Goal: Information Seeking & Learning: Learn about a topic

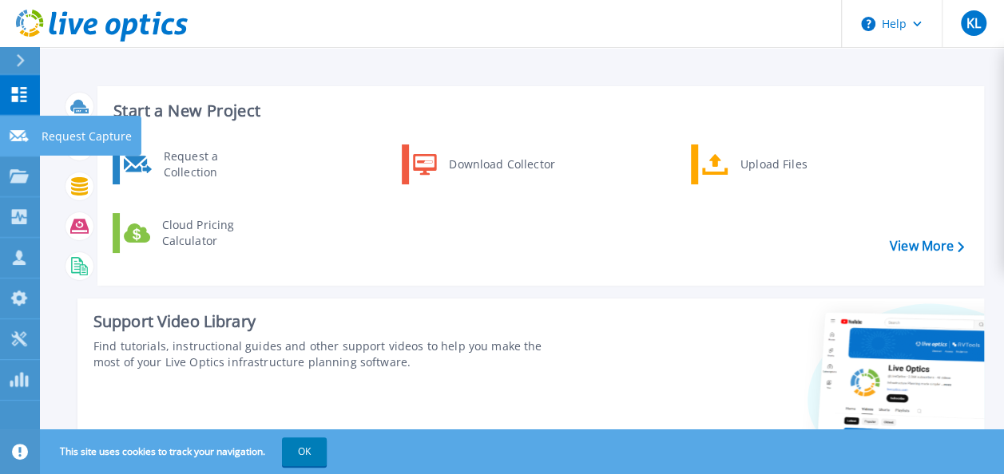
click at [24, 130] on icon at bounding box center [19, 136] width 19 height 12
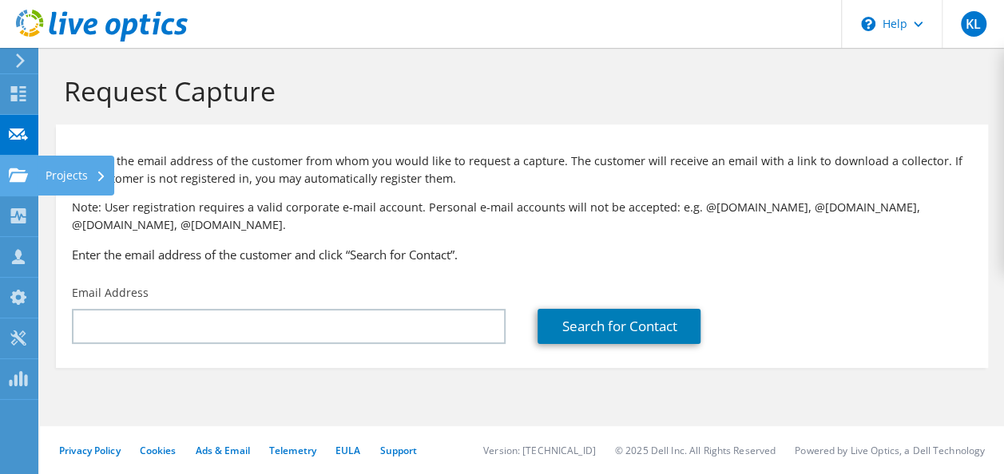
click at [15, 172] on icon at bounding box center [18, 175] width 19 height 15
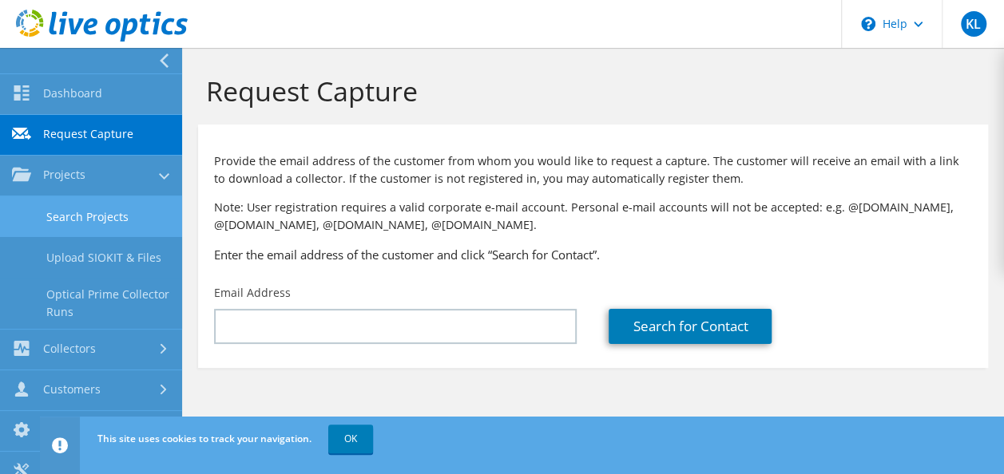
click at [120, 206] on link "Search Projects" at bounding box center [91, 216] width 182 height 41
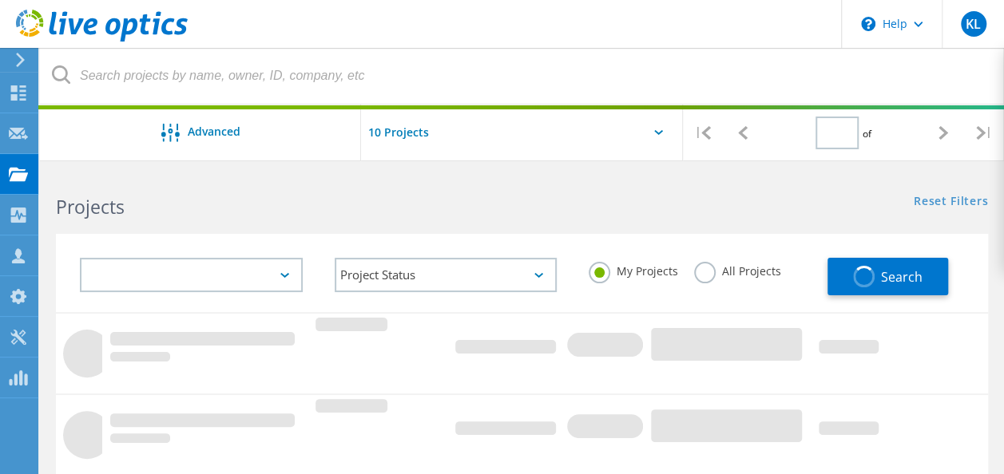
type input "1"
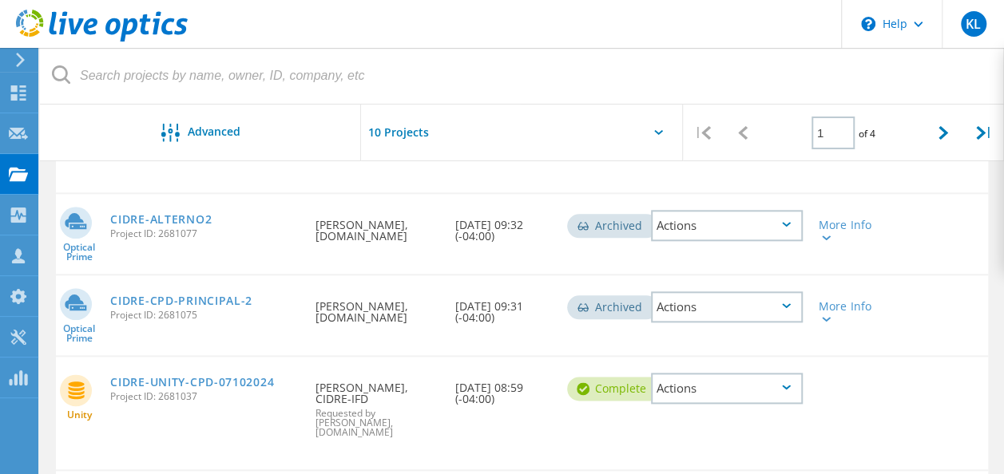
scroll to position [779, 0]
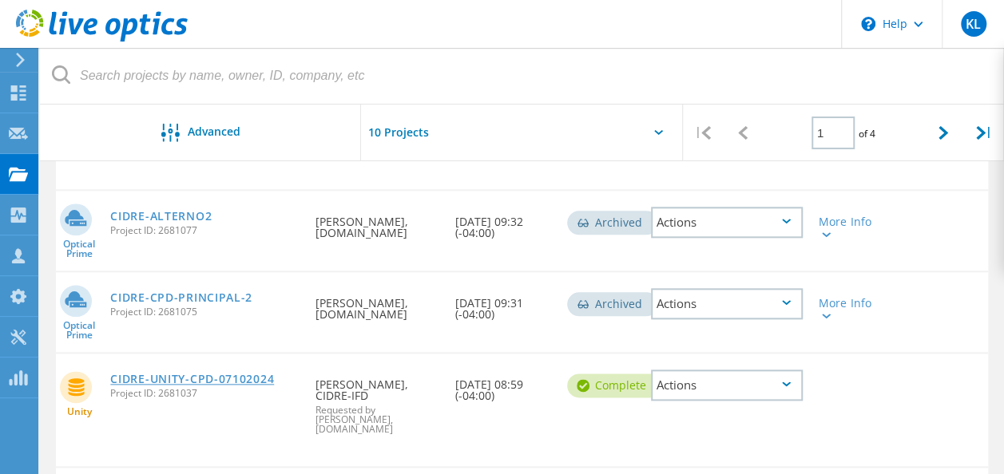
click at [232, 374] on link "CIDRE-UNITY-CPD-07102024" at bounding box center [192, 379] width 164 height 11
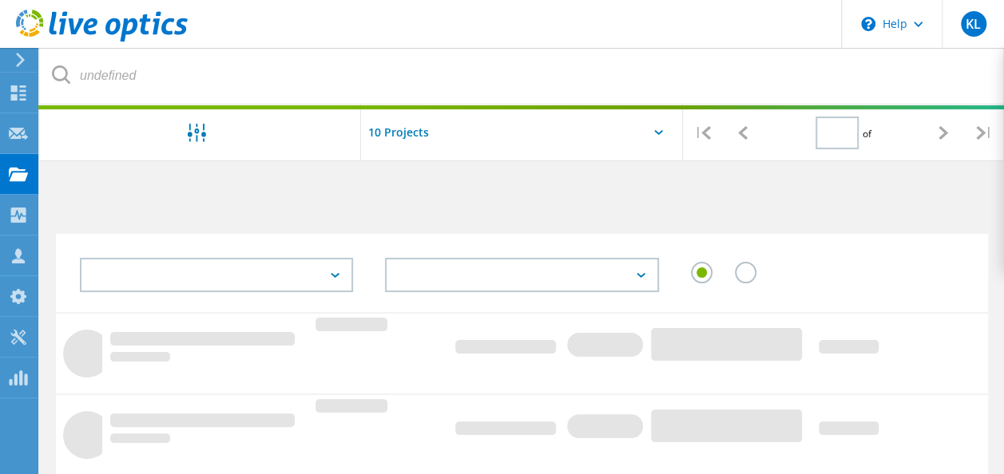
type input "1"
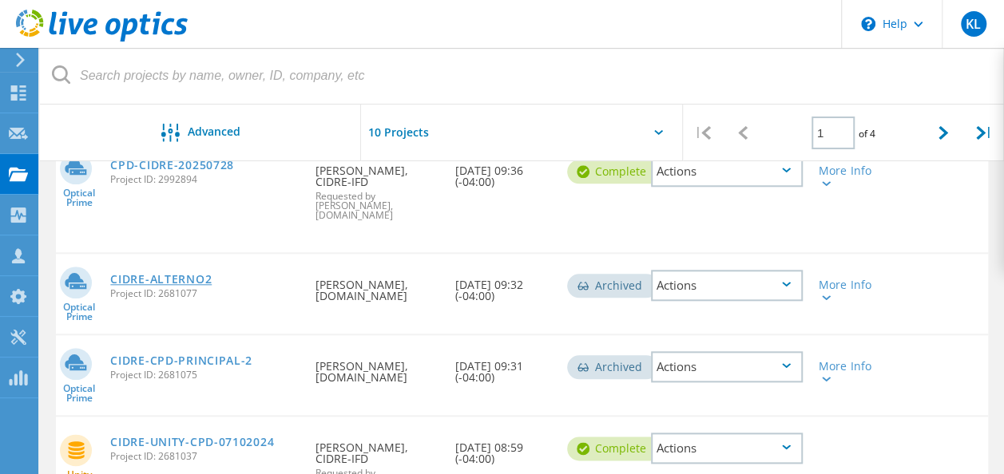
click at [172, 274] on link "CIDRE-ALTERNO2" at bounding box center [160, 279] width 101 height 11
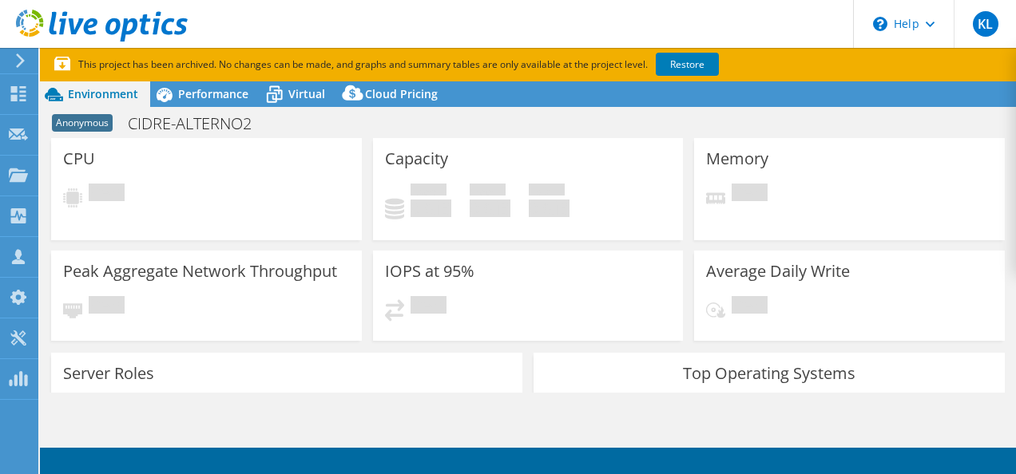
select select "USD"
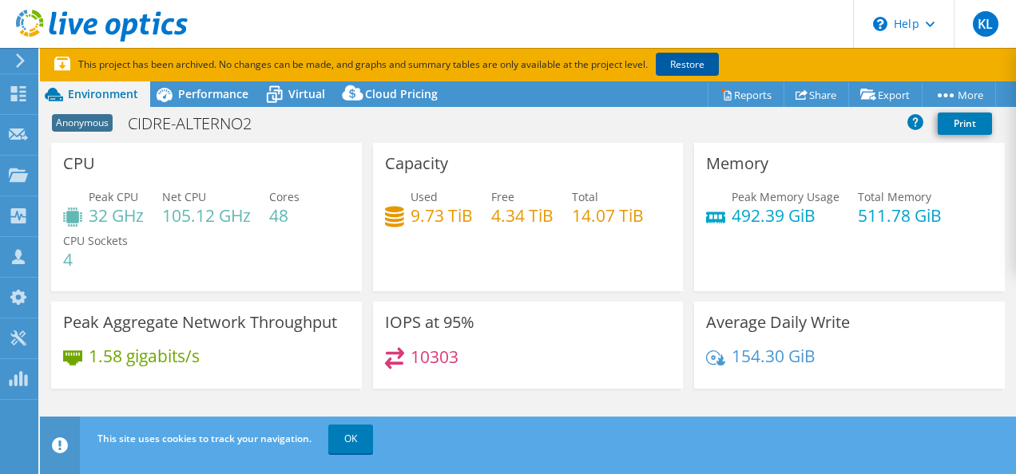
click at [701, 67] on link "Restore" at bounding box center [687, 64] width 63 height 23
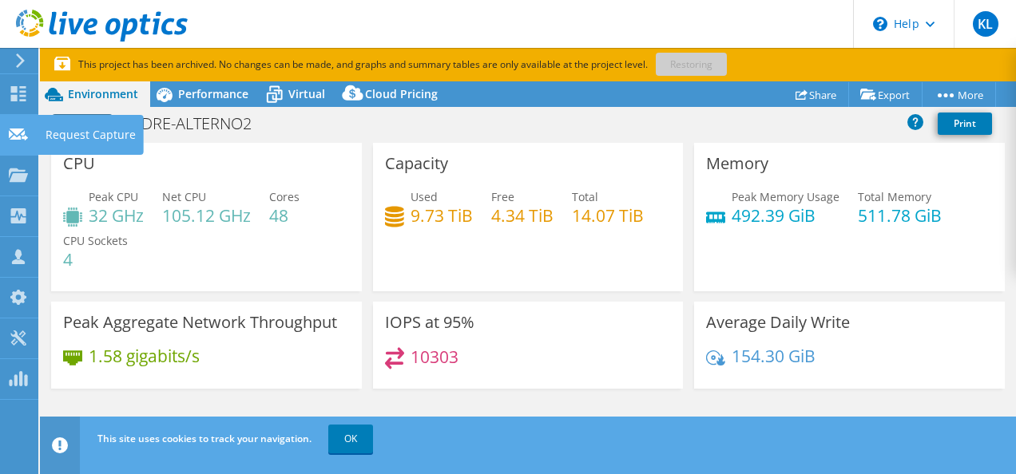
click at [18, 135] on icon at bounding box center [18, 134] width 19 height 15
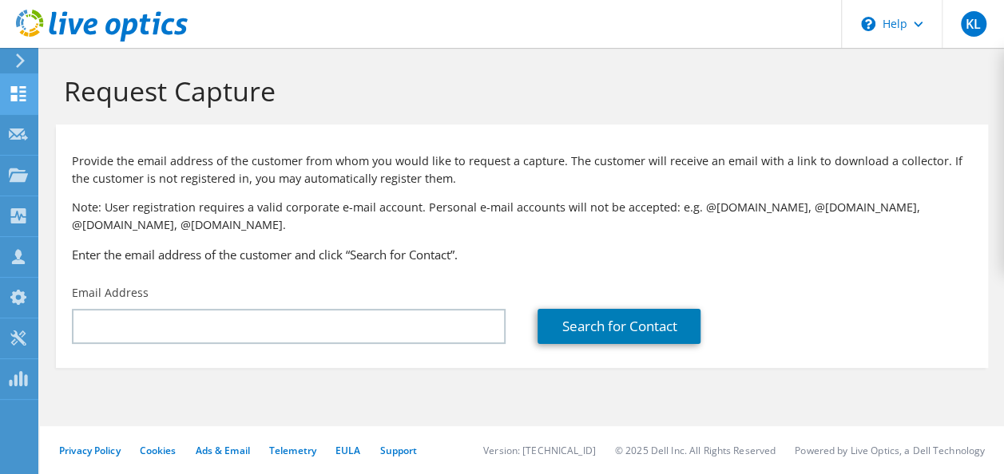
click at [18, 86] on icon at bounding box center [18, 93] width 19 height 15
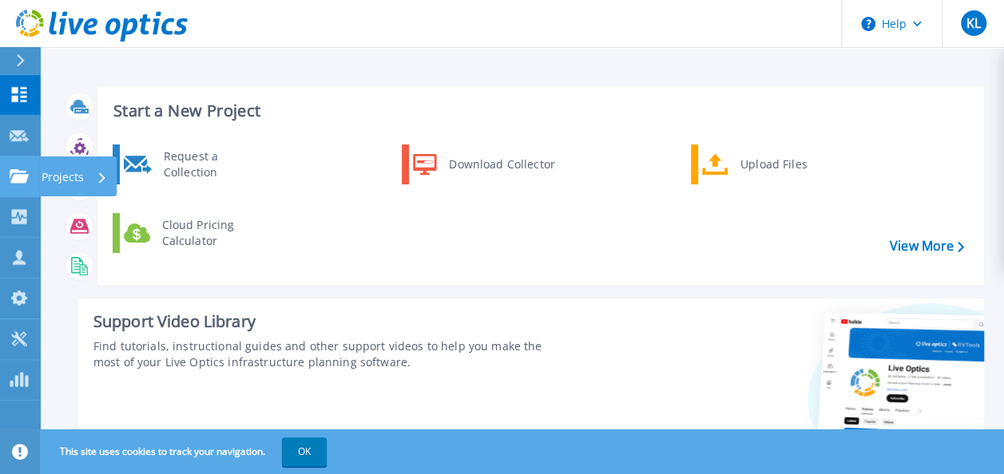
click at [30, 176] on link "Projects Projects" at bounding box center [20, 176] width 40 height 41
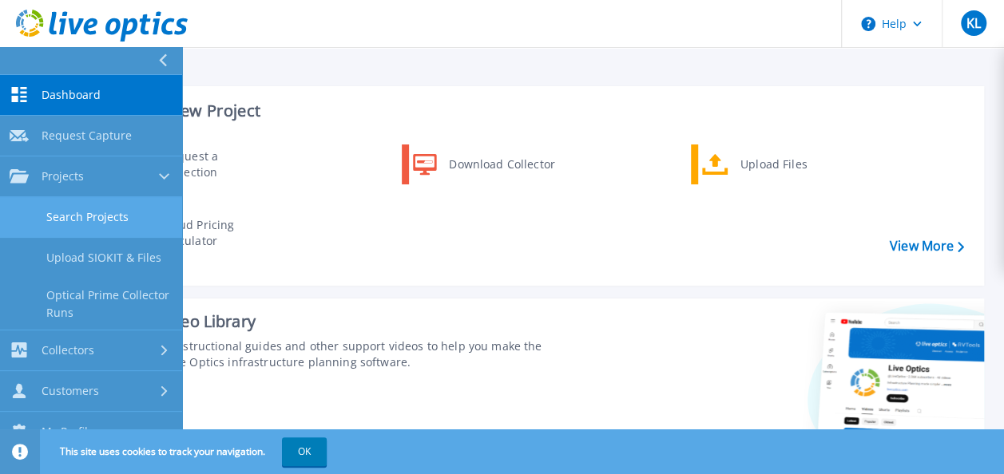
click at [107, 219] on link "Search Projects" at bounding box center [91, 217] width 182 height 41
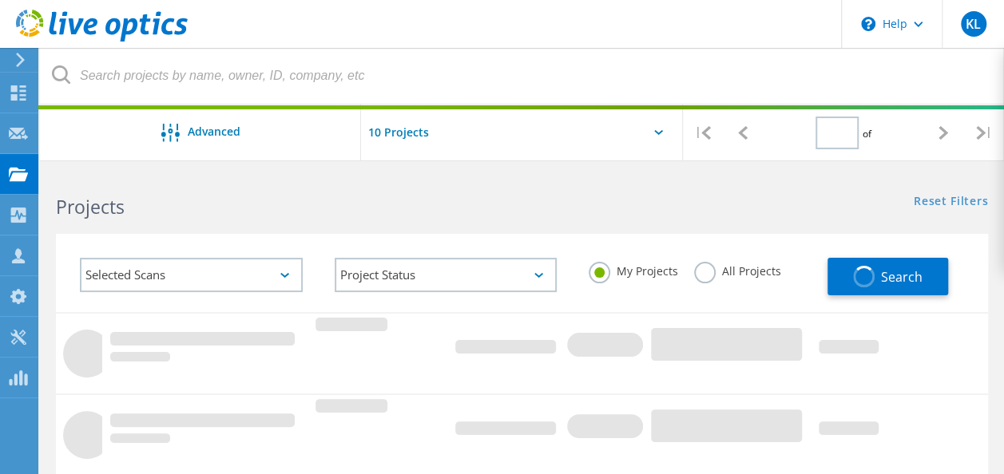
type input "1"
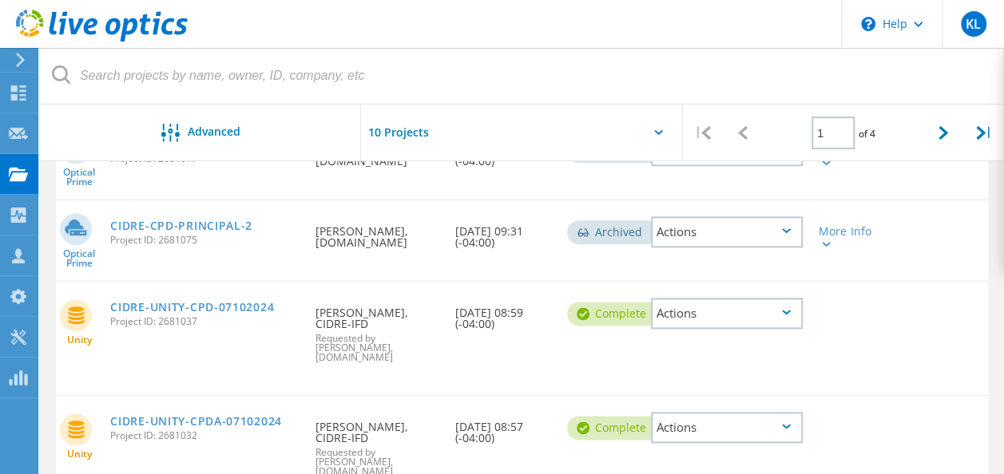
scroll to position [846, 0]
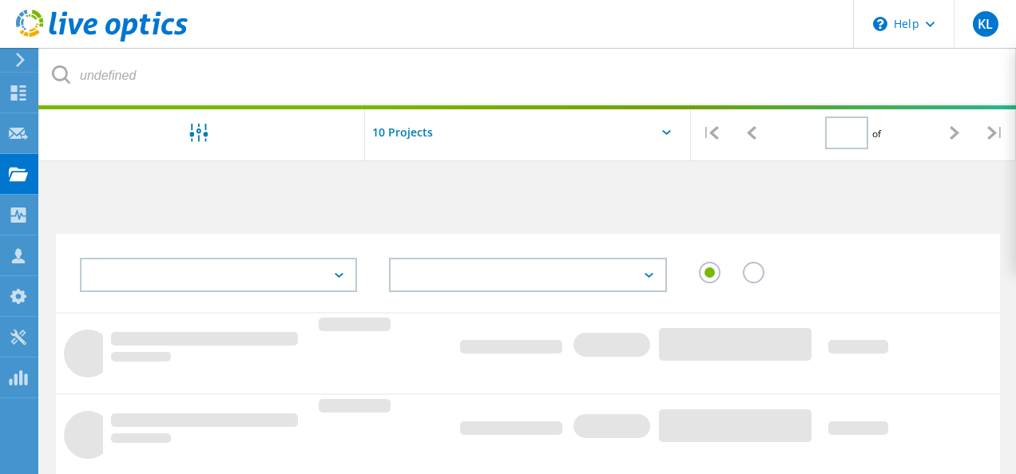
type input "1"
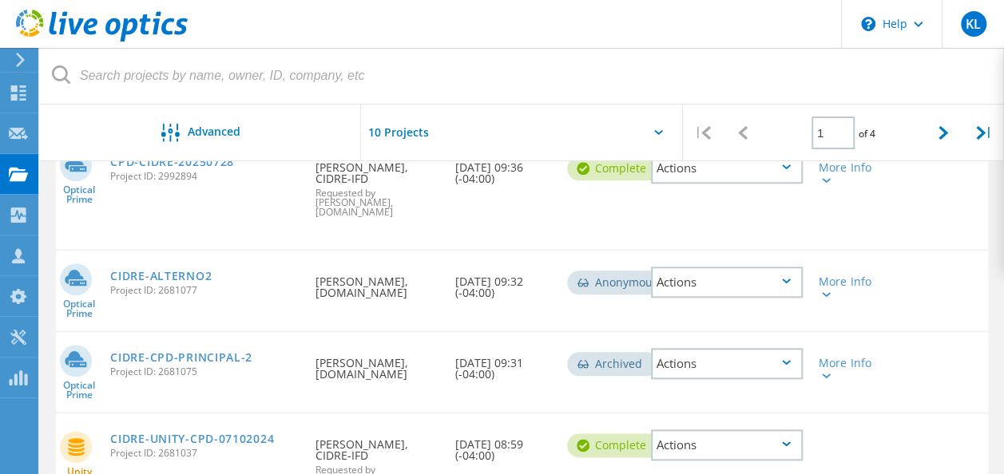
scroll to position [721, 0]
click at [192, 269] on link "CIDRE-ALTERNO2" at bounding box center [160, 274] width 101 height 11
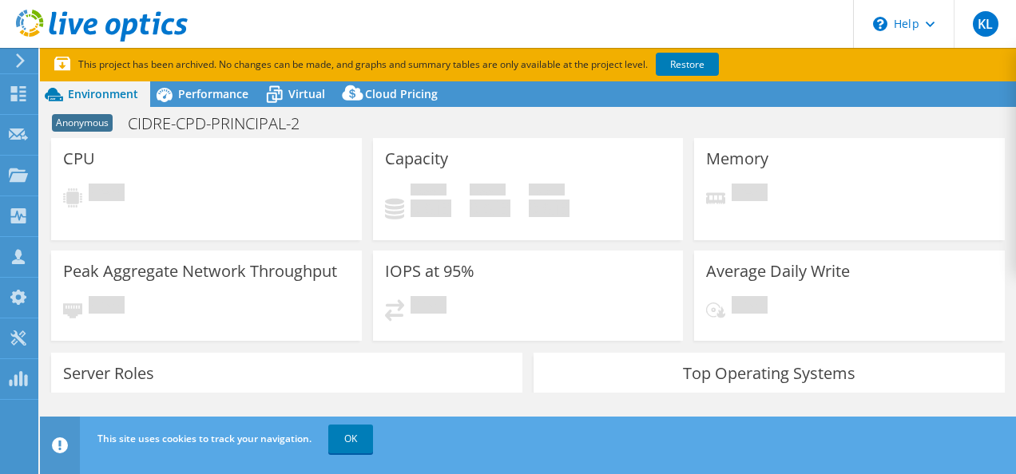
select select "USD"
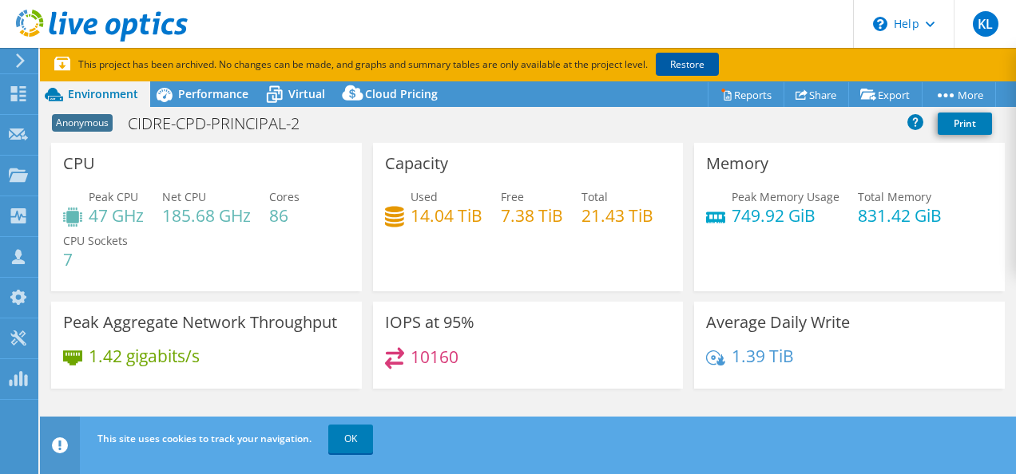
click at [677, 57] on link "Restore" at bounding box center [687, 64] width 63 height 23
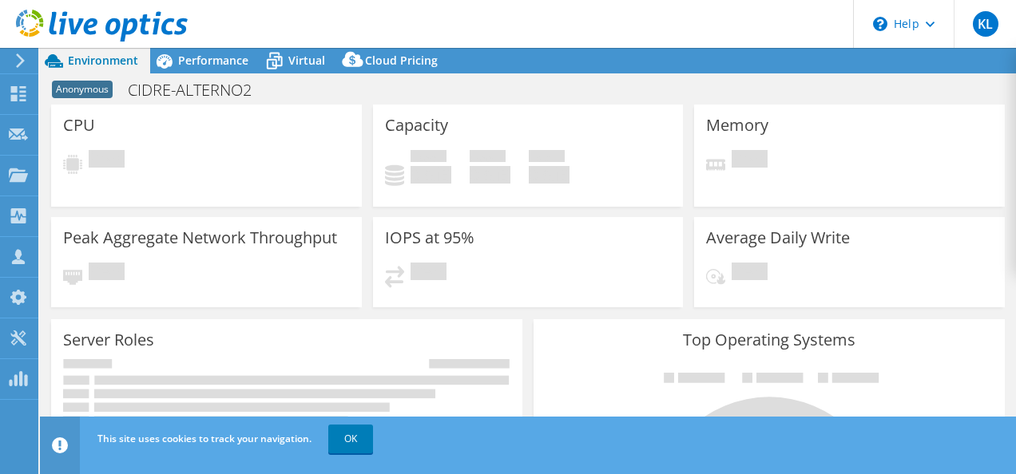
select select "USD"
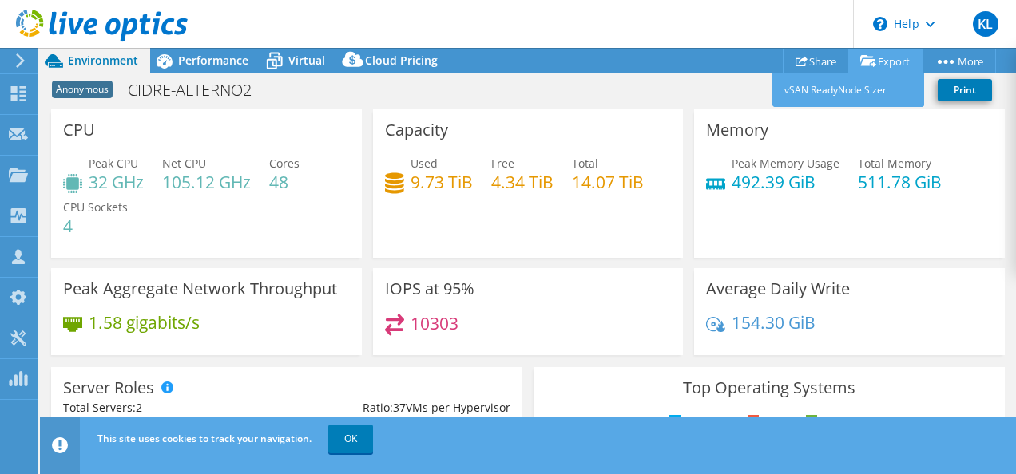
click at [885, 57] on link "Export" at bounding box center [885, 61] width 74 height 25
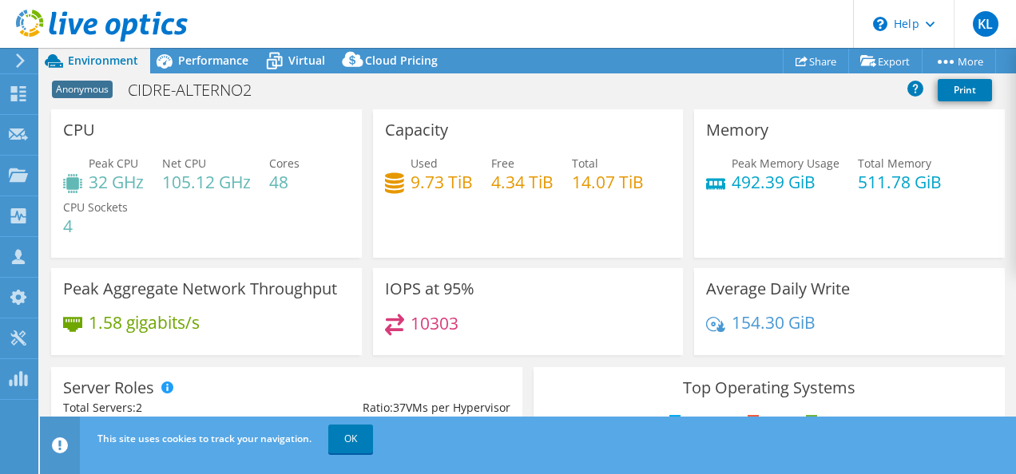
click at [632, 77] on div "Anonymous CIDRE-ALTERNO2 Print" at bounding box center [528, 90] width 976 height 30
click at [973, 94] on link "Print" at bounding box center [964, 90] width 54 height 22
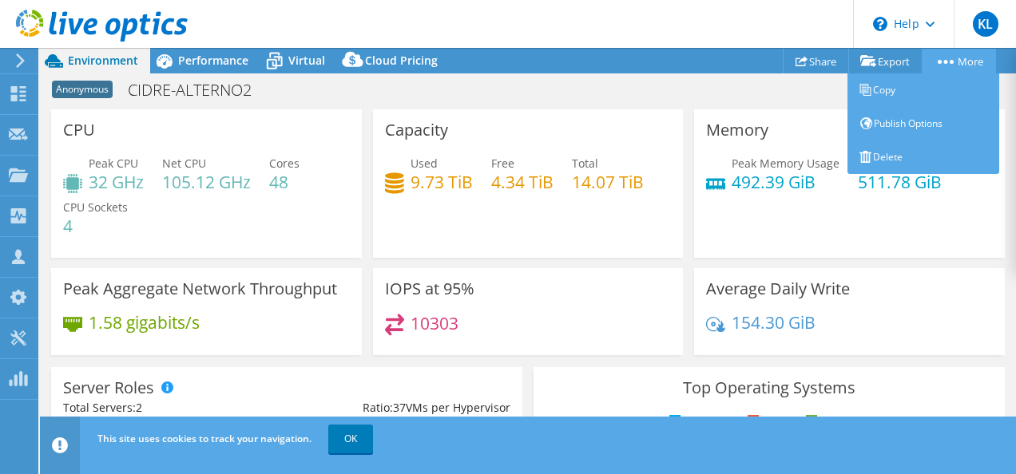
click at [977, 61] on link "More" at bounding box center [958, 61] width 74 height 25
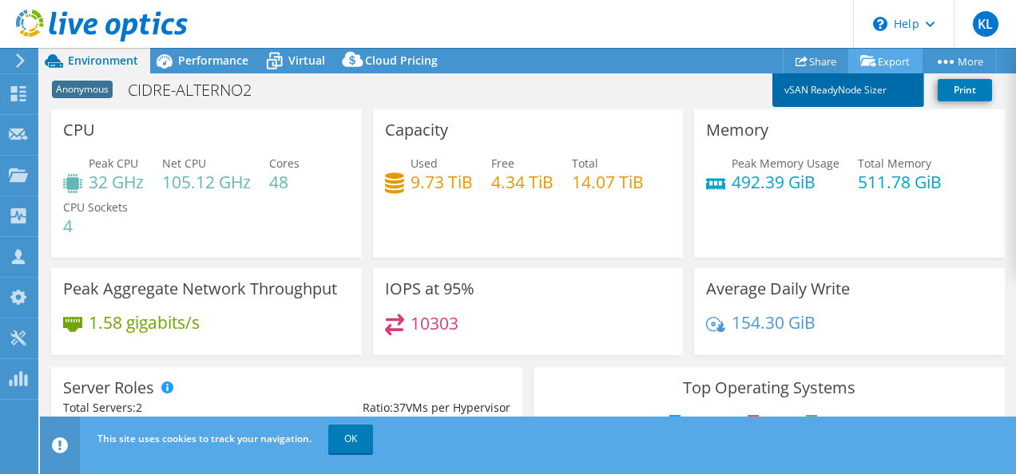
click at [881, 88] on link "vSAN ReadyNode Sizer" at bounding box center [848, 90] width 152 height 34
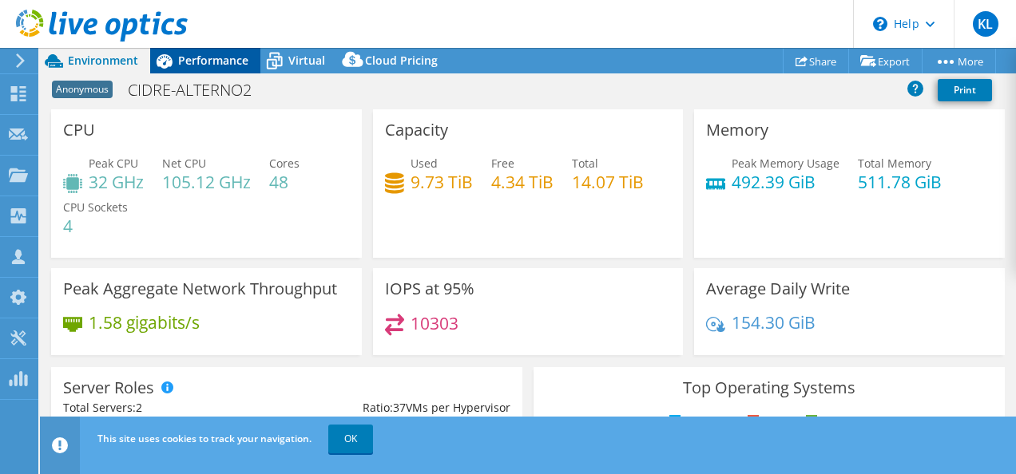
click at [232, 56] on span "Performance" at bounding box center [213, 60] width 70 height 15
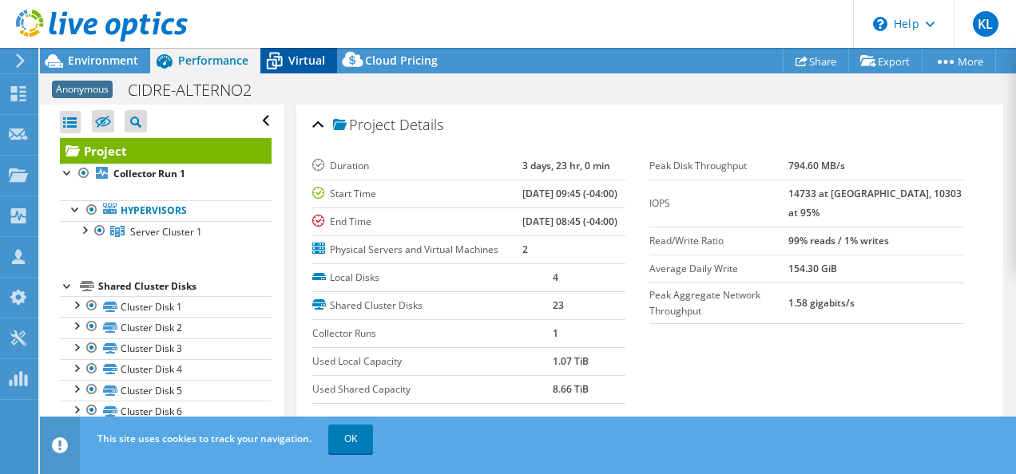
click at [320, 55] on span "Virtual" at bounding box center [306, 60] width 37 height 15
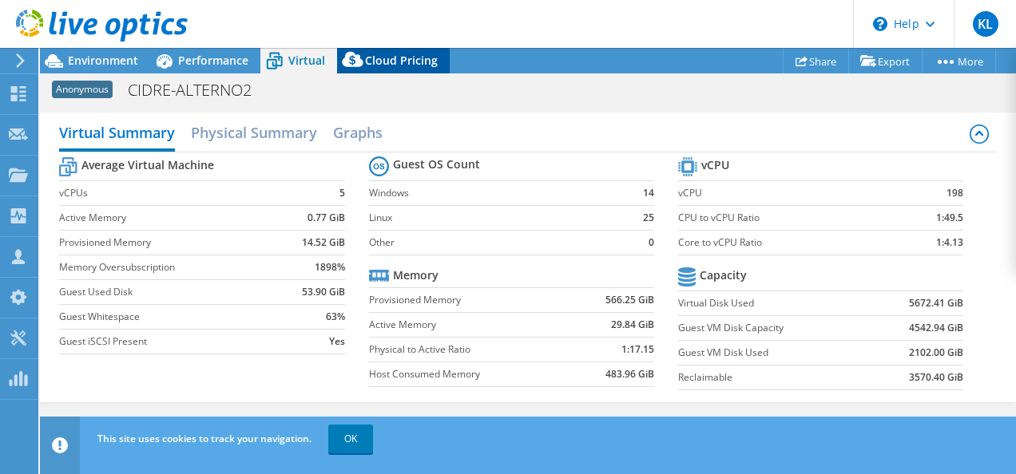
click at [369, 55] on span "Cloud Pricing" at bounding box center [401, 60] width 73 height 15
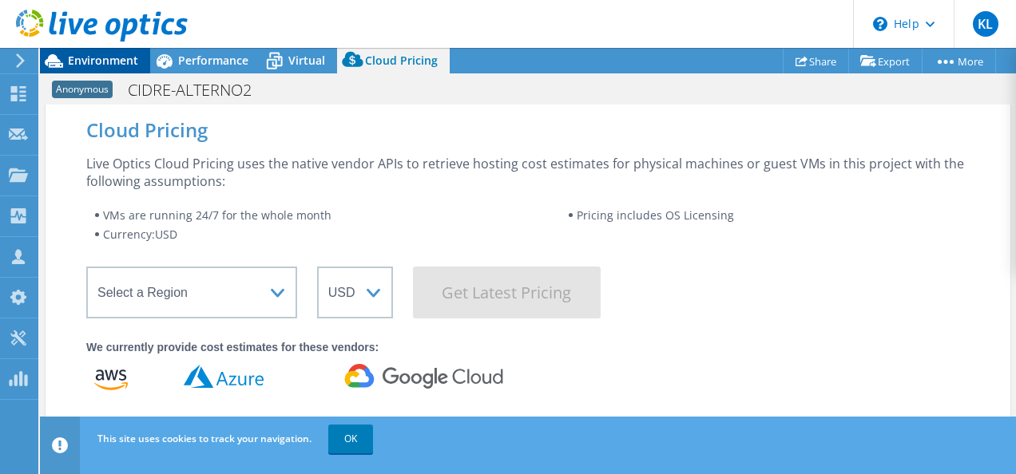
click at [107, 54] on span "Environment" at bounding box center [103, 60] width 70 height 15
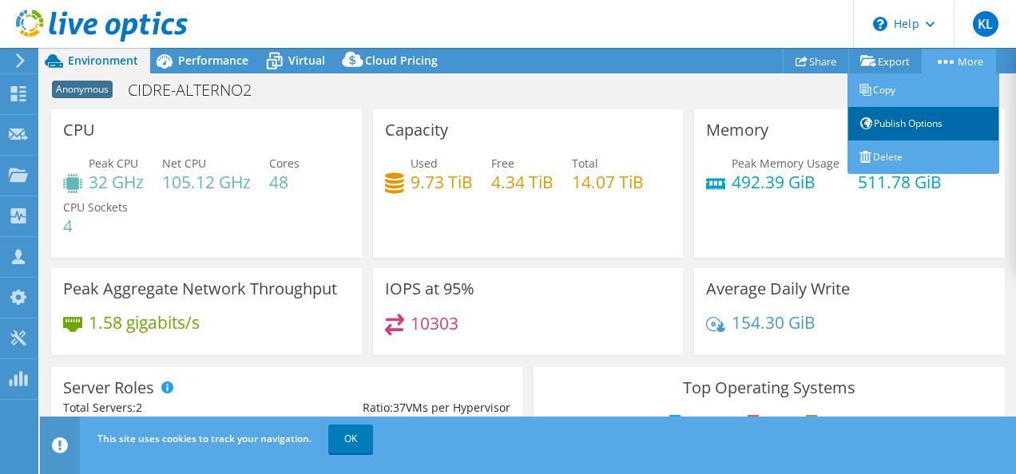
click at [936, 123] on link "Publish Options" at bounding box center [923, 124] width 152 height 34
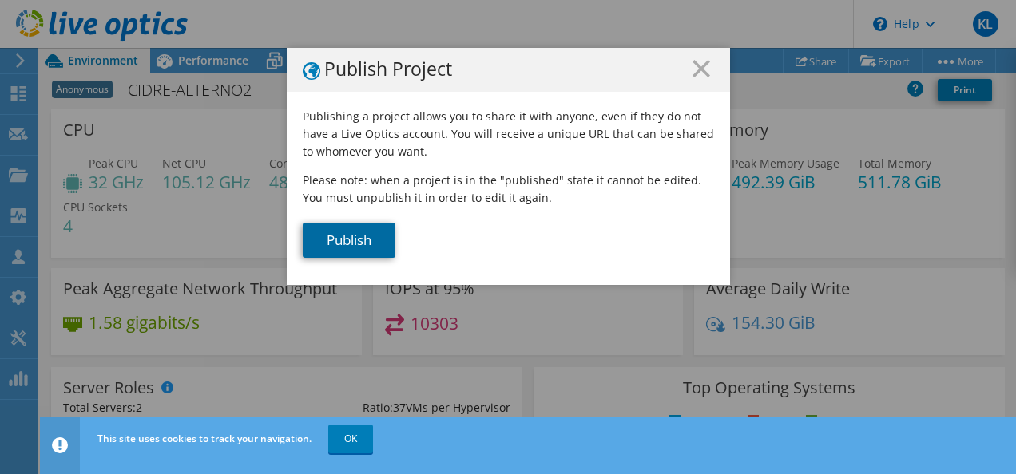
click at [370, 238] on link "Publish" at bounding box center [349, 240] width 93 height 35
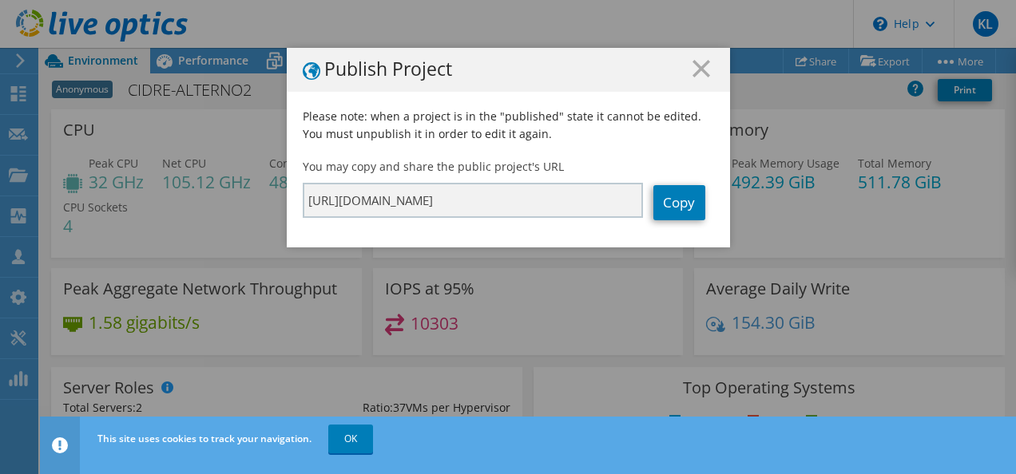
click at [701, 67] on icon at bounding box center [701, 69] width 18 height 18
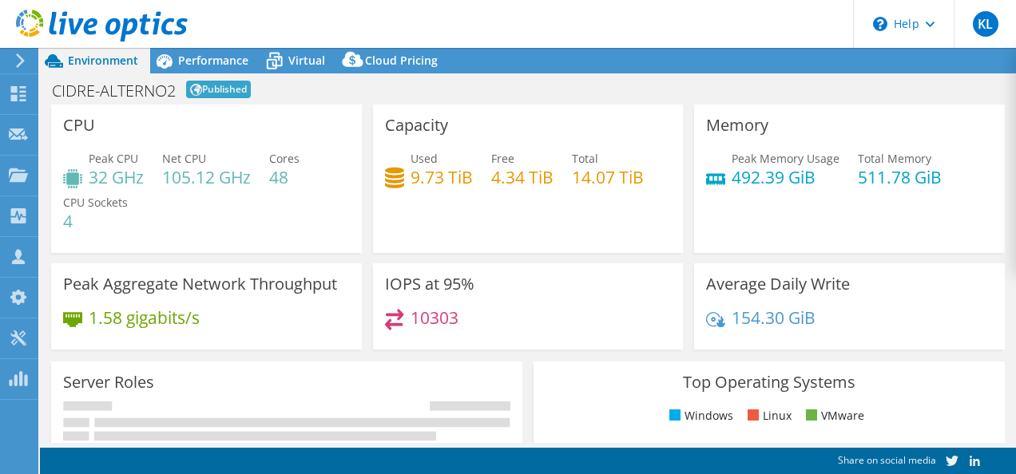
select select "USD"
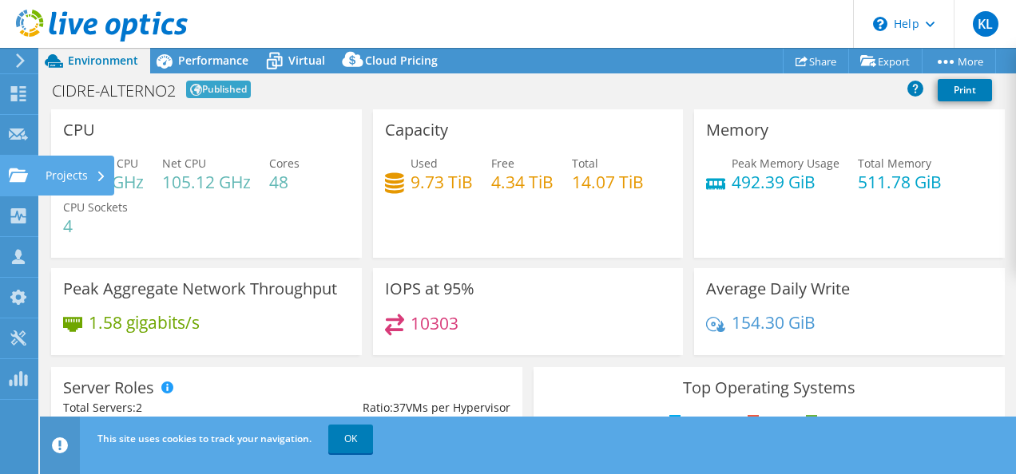
click at [19, 176] on use at bounding box center [18, 175] width 19 height 14
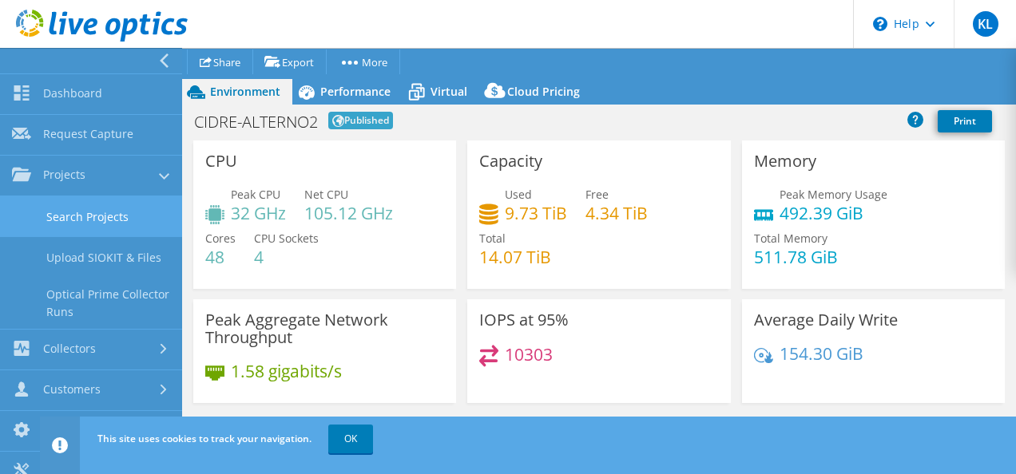
click at [89, 205] on link "Search Projects" at bounding box center [91, 216] width 182 height 41
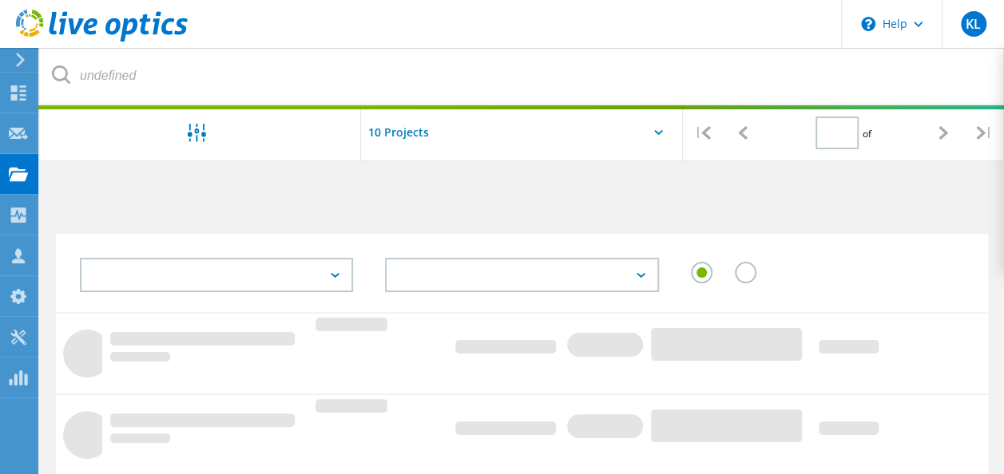
type input "1"
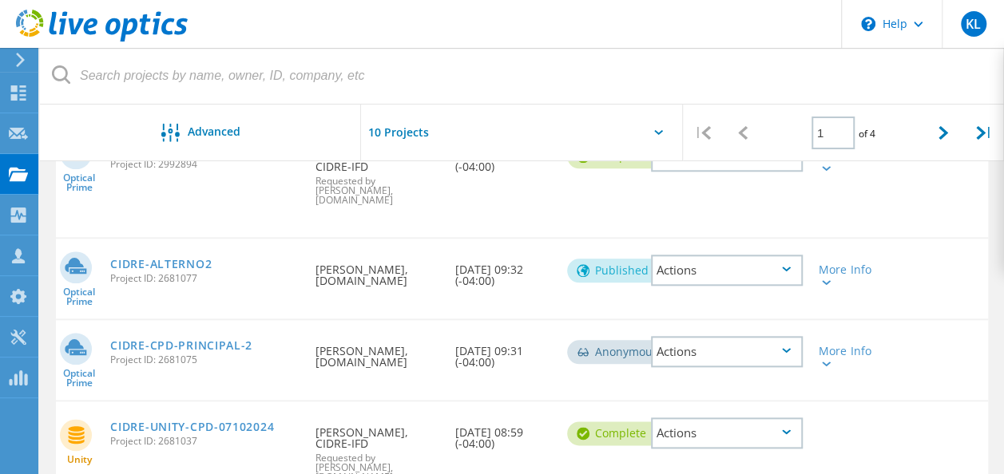
scroll to position [729, 0]
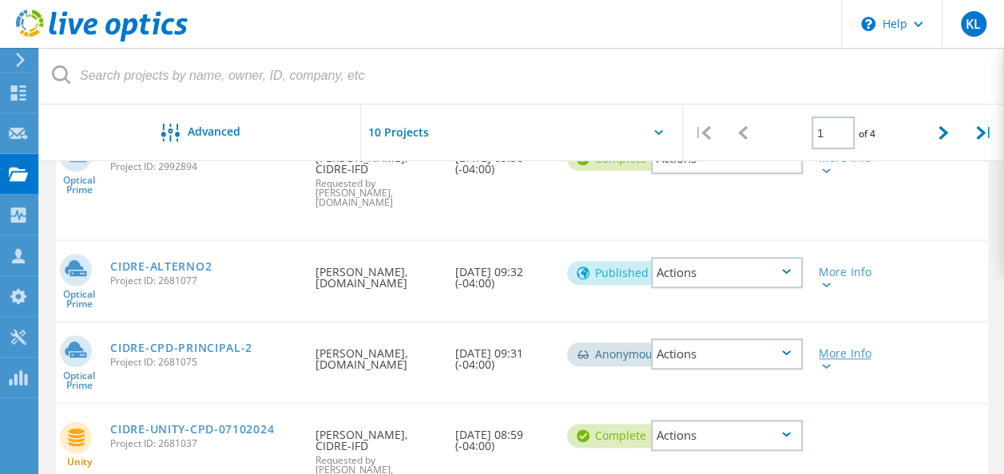
click at [830, 361] on div at bounding box center [824, 366] width 12 height 10
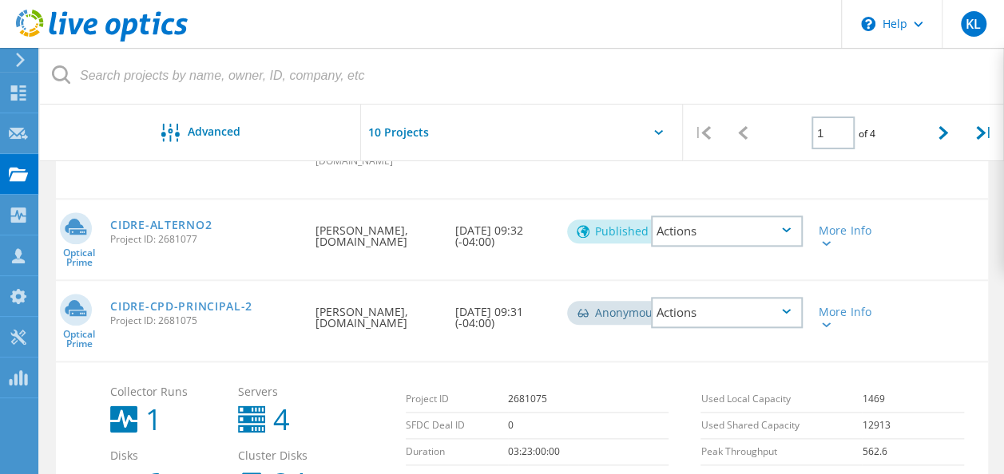
scroll to position [769, 0]
click at [857, 308] on div "More Info" at bounding box center [847, 319] width 58 height 22
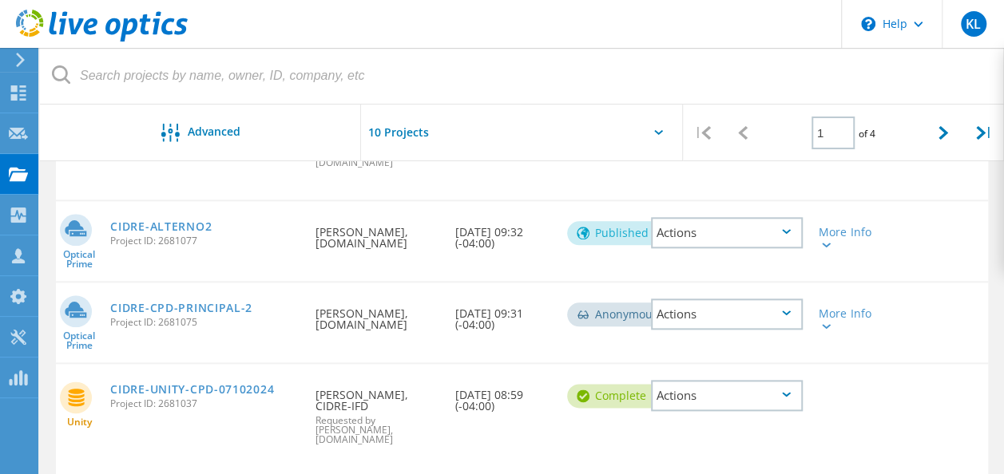
click at [699, 217] on div "Actions" at bounding box center [727, 232] width 152 height 31
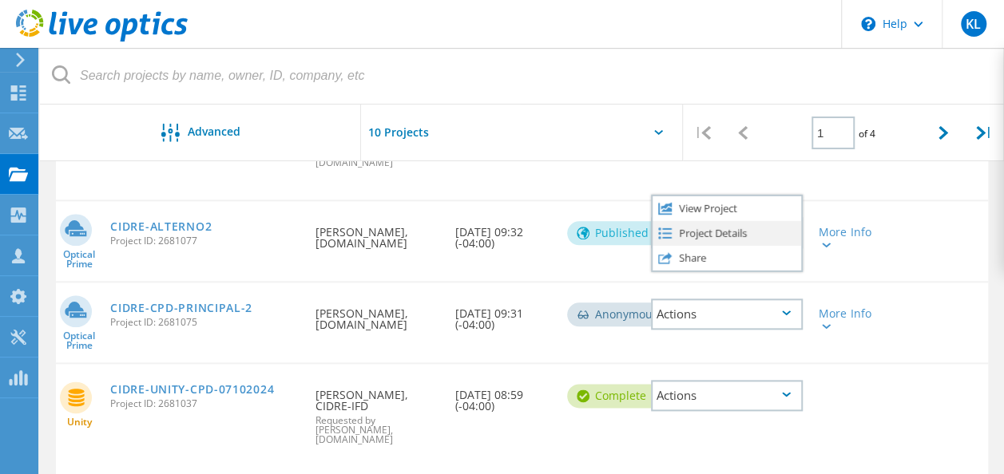
click at [728, 220] on div "Project Details" at bounding box center [726, 232] width 149 height 25
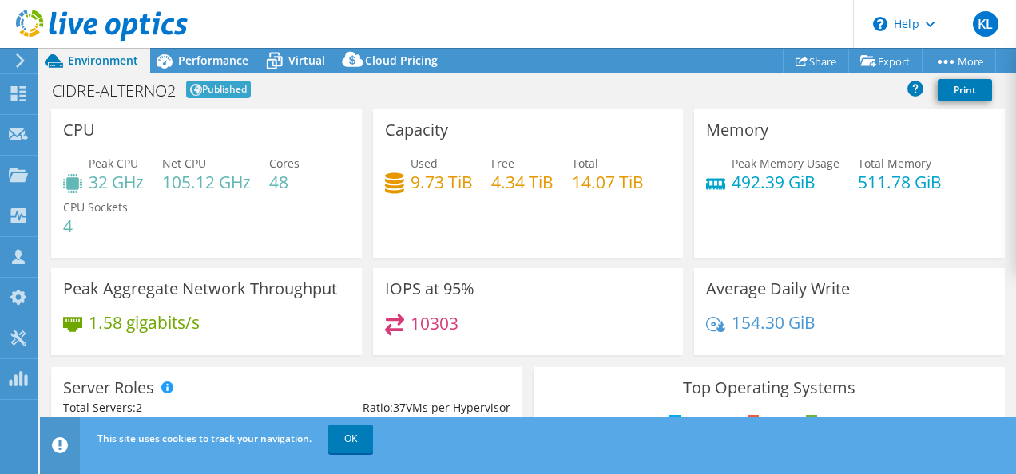
click at [241, 91] on span "Published" at bounding box center [218, 90] width 65 height 18
click at [230, 85] on span "Published" at bounding box center [218, 90] width 65 height 18
click at [949, 96] on link "Print" at bounding box center [964, 90] width 54 height 22
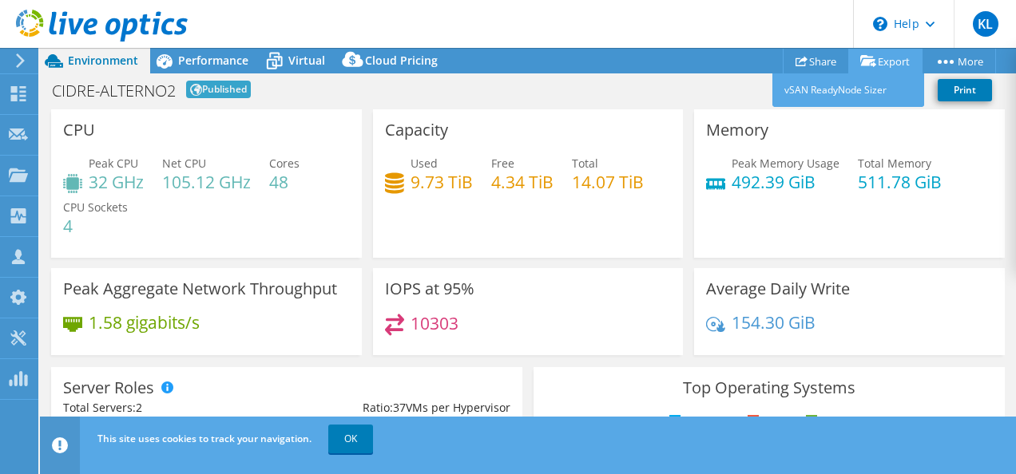
click at [896, 60] on link "Export" at bounding box center [885, 61] width 74 height 25
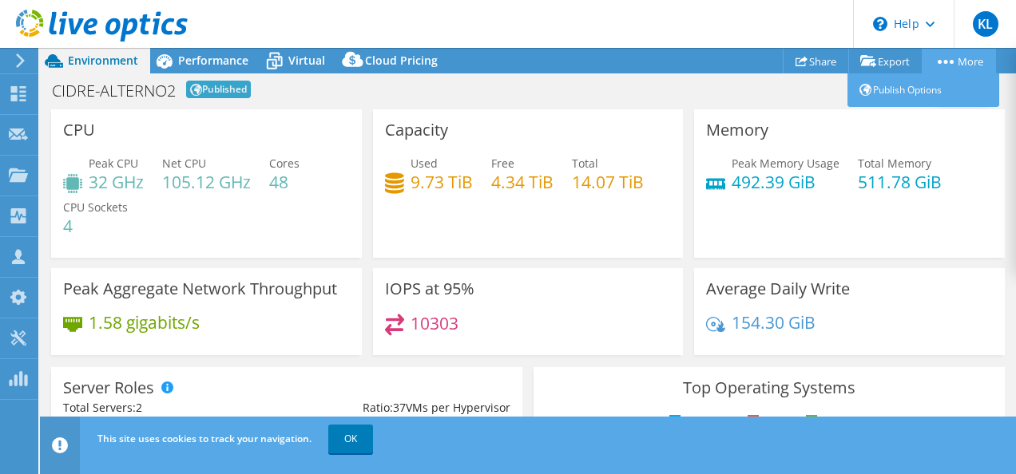
click at [941, 56] on link "More" at bounding box center [958, 61] width 74 height 25
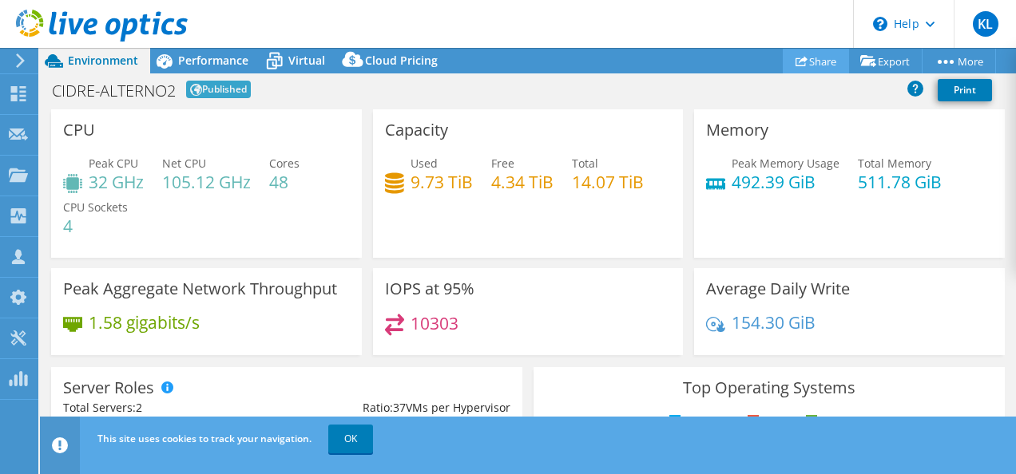
click at [819, 61] on link "Share" at bounding box center [815, 61] width 66 height 25
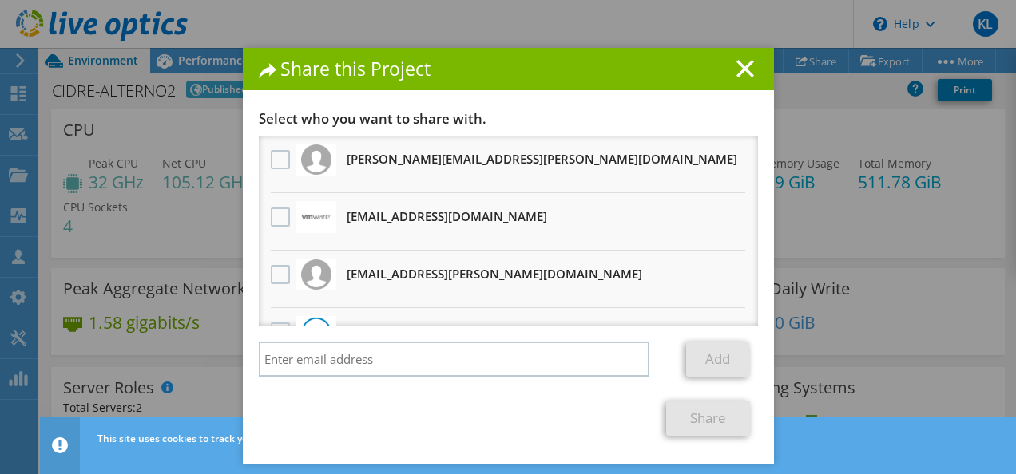
scroll to position [40, 0]
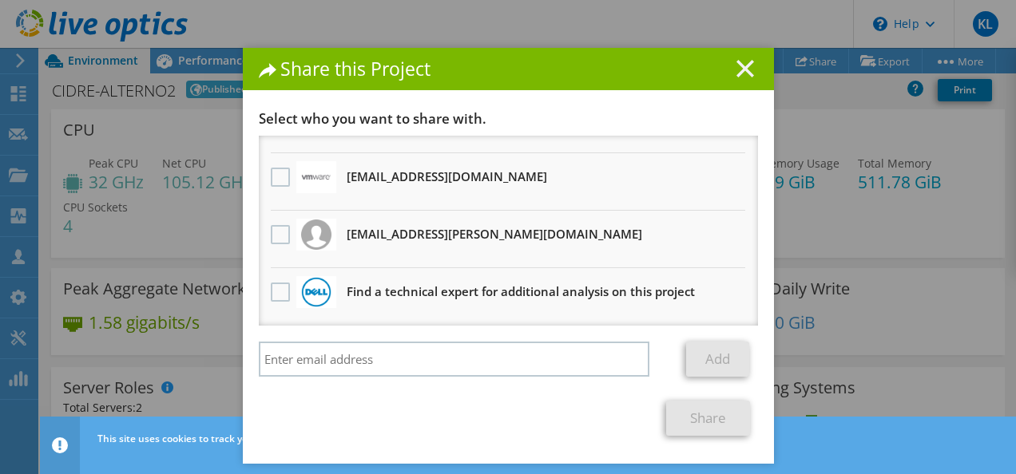
click at [740, 69] on line at bounding box center [745, 69] width 16 height 16
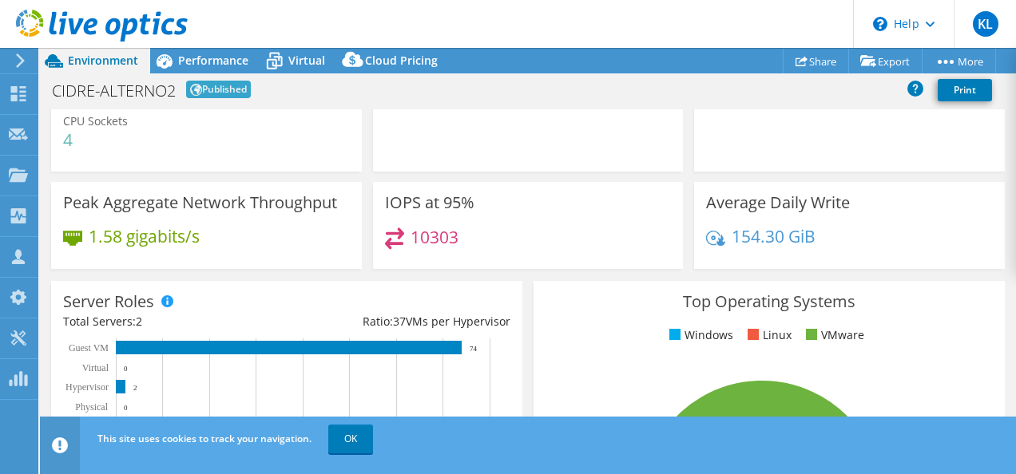
scroll to position [0, 0]
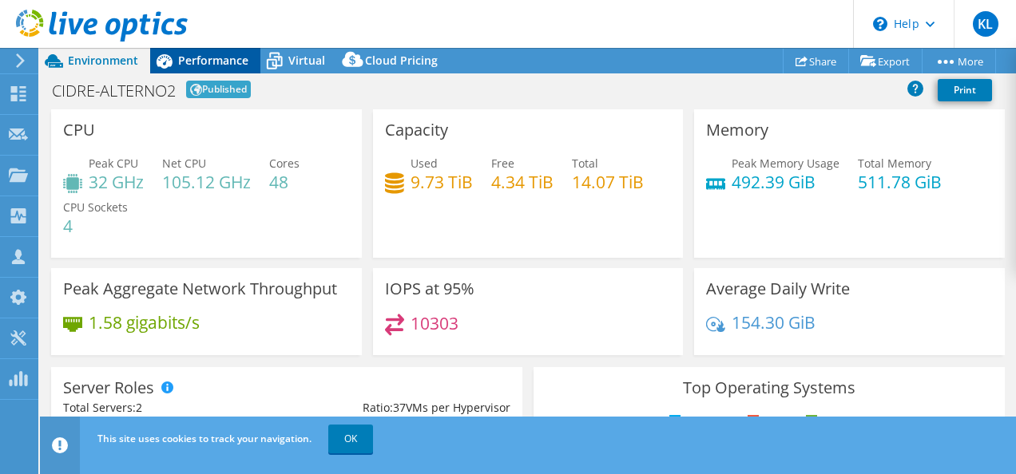
click at [191, 51] on div "Performance" at bounding box center [205, 61] width 110 height 26
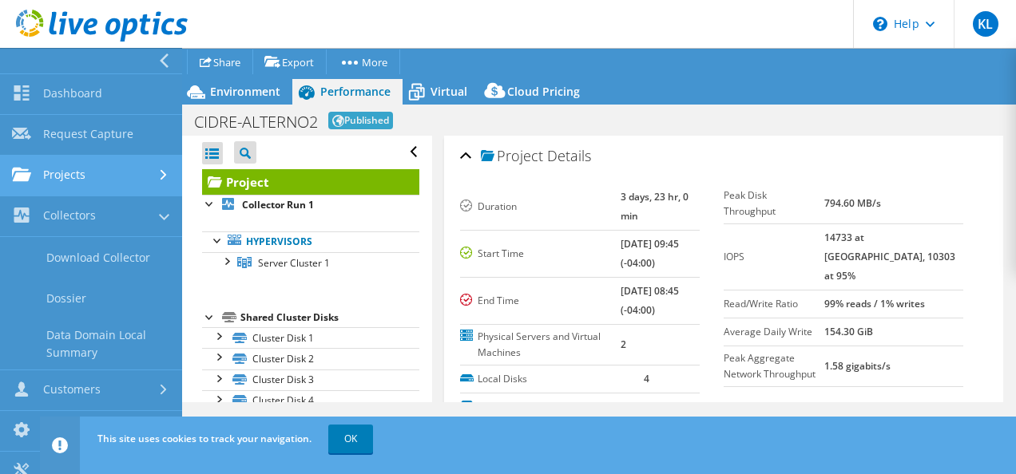
click at [125, 174] on link "Projects" at bounding box center [91, 176] width 182 height 41
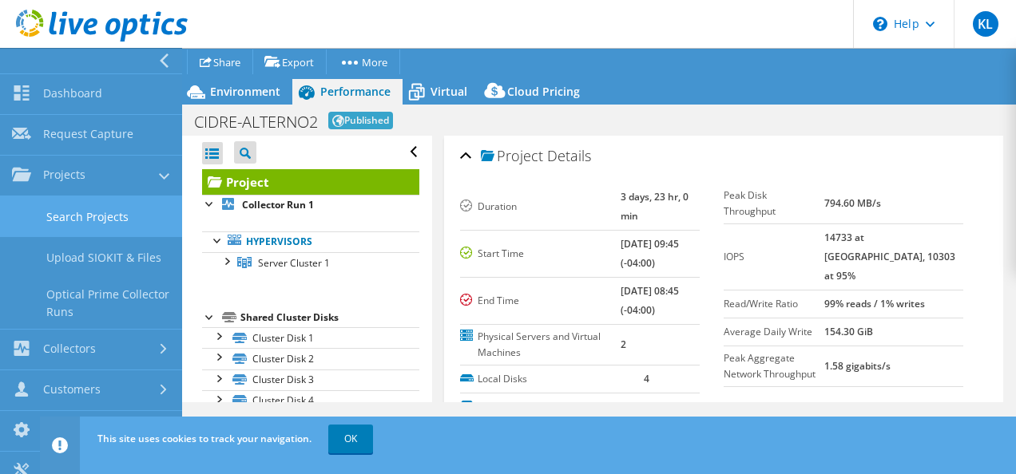
click at [112, 217] on link "Search Projects" at bounding box center [91, 216] width 182 height 41
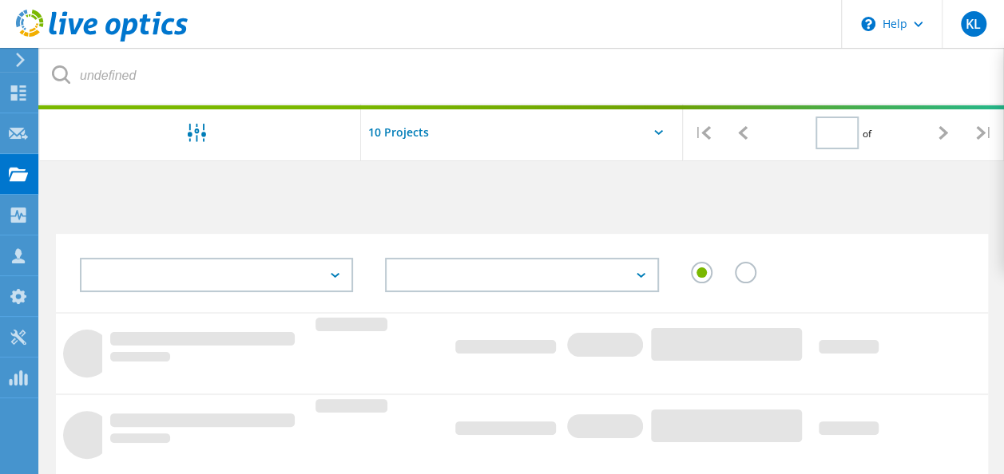
type input "1"
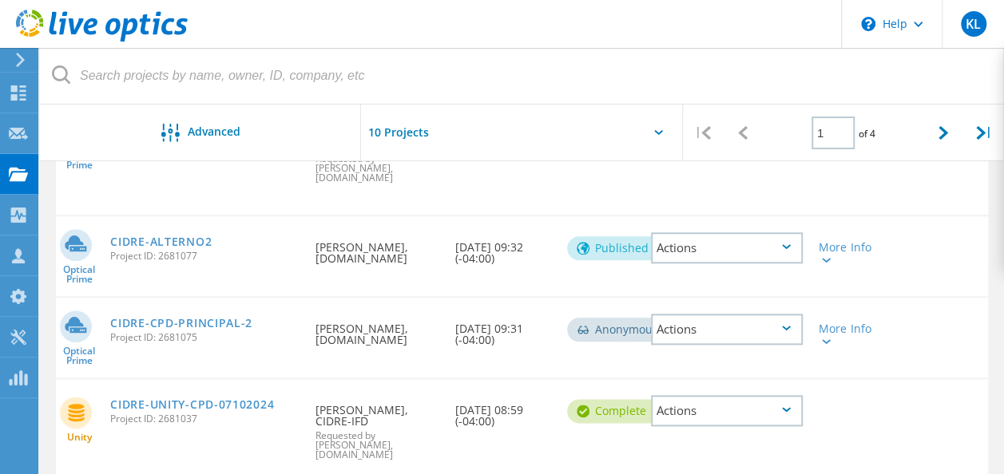
scroll to position [764, 0]
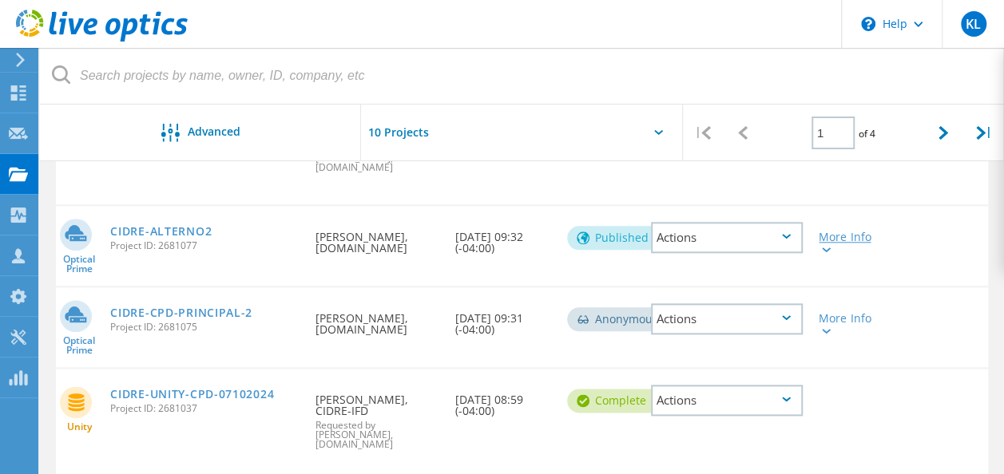
click at [826, 232] on div "More Info" at bounding box center [847, 243] width 58 height 22
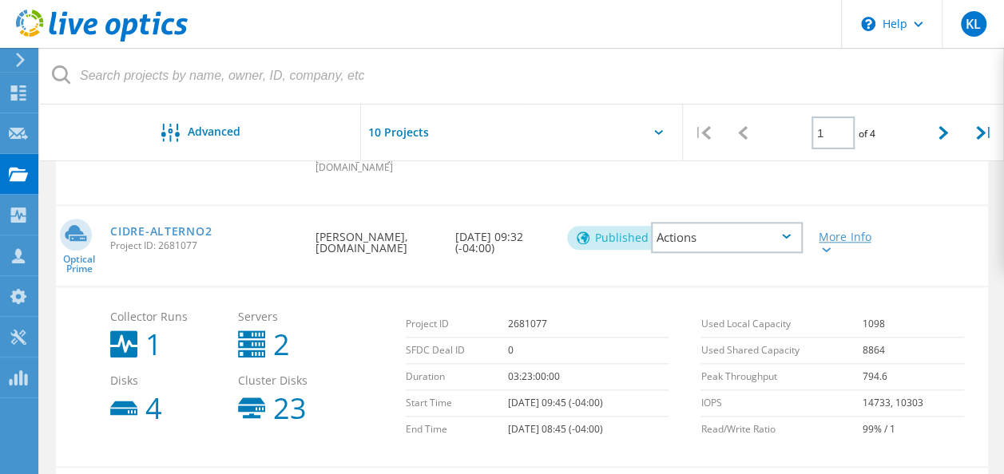
click at [826, 248] on icon at bounding box center [826, 250] width 9 height 5
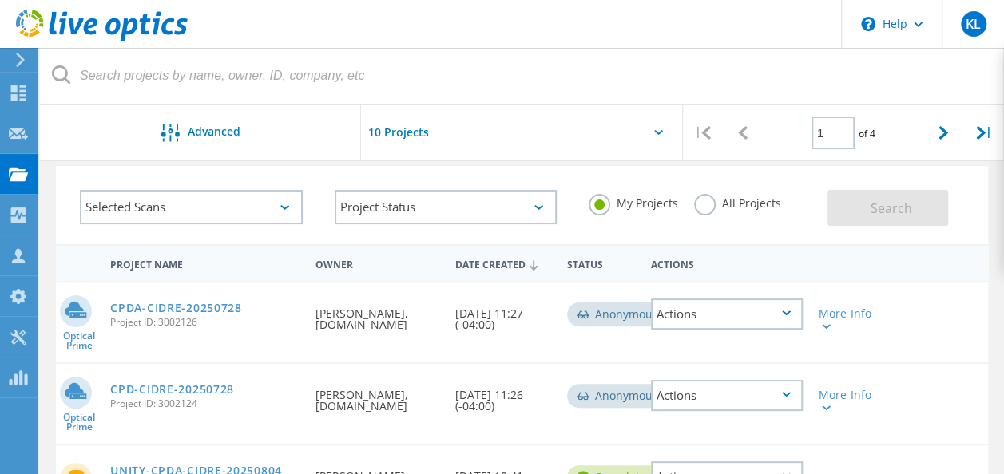
scroll to position [53, 0]
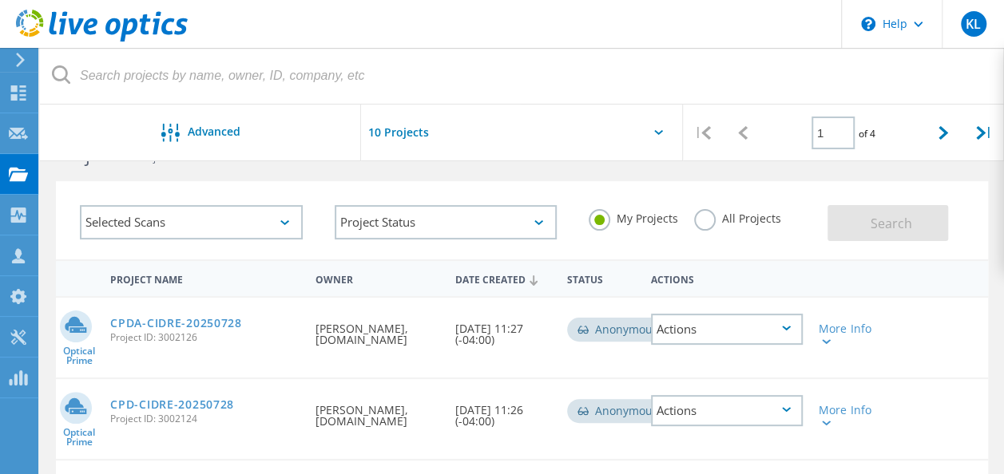
click at [707, 215] on label "All Projects" at bounding box center [737, 216] width 87 height 15
click at [0, 0] on input "All Projects" at bounding box center [0, 0] width 0 height 0
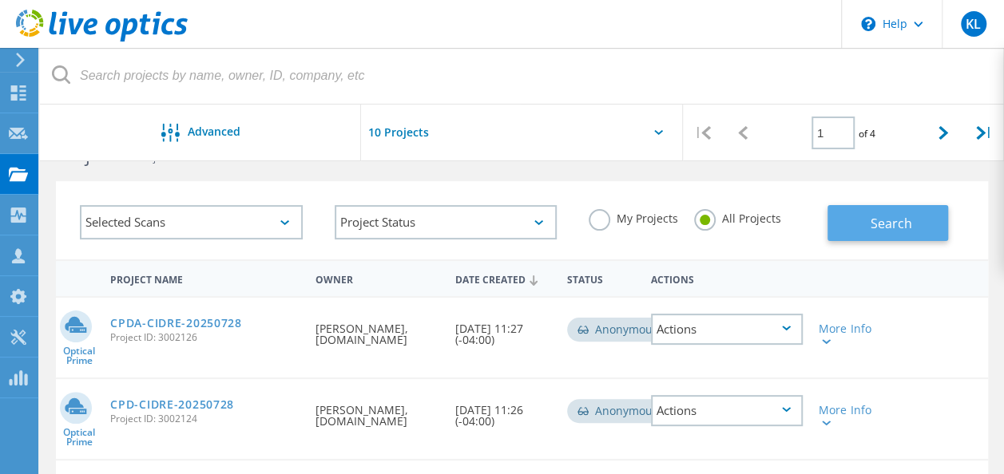
click at [933, 228] on button "Search" at bounding box center [887, 223] width 121 height 36
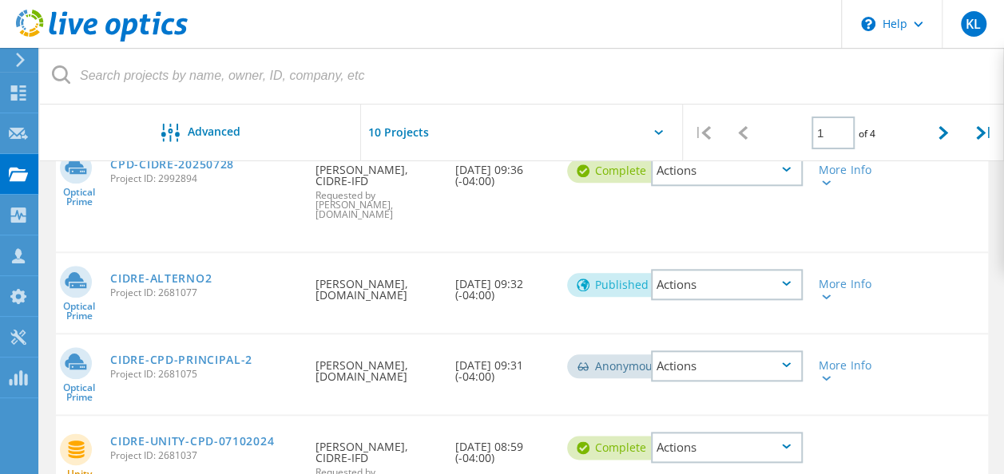
scroll to position [761, 0]
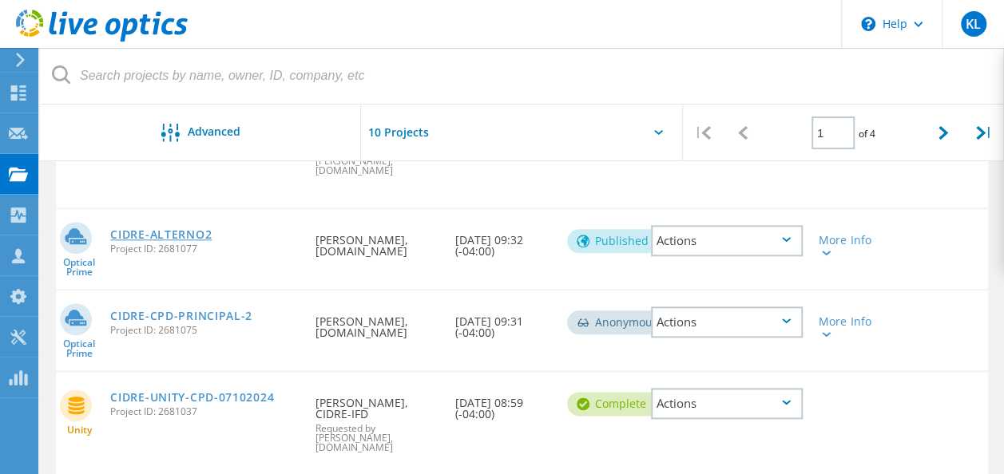
click at [174, 229] on link "CIDRE-ALTERNO2" at bounding box center [160, 234] width 101 height 11
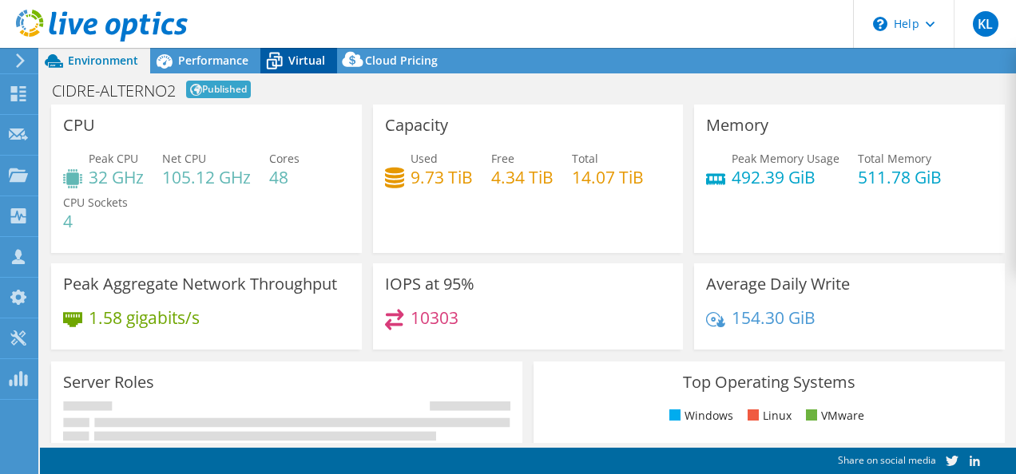
select select "USD"
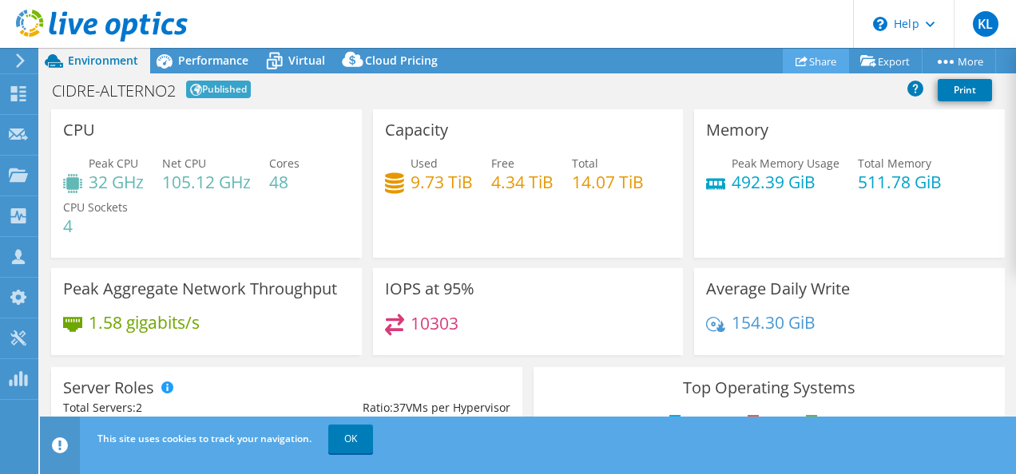
click at [813, 62] on link "Share" at bounding box center [815, 61] width 66 height 25
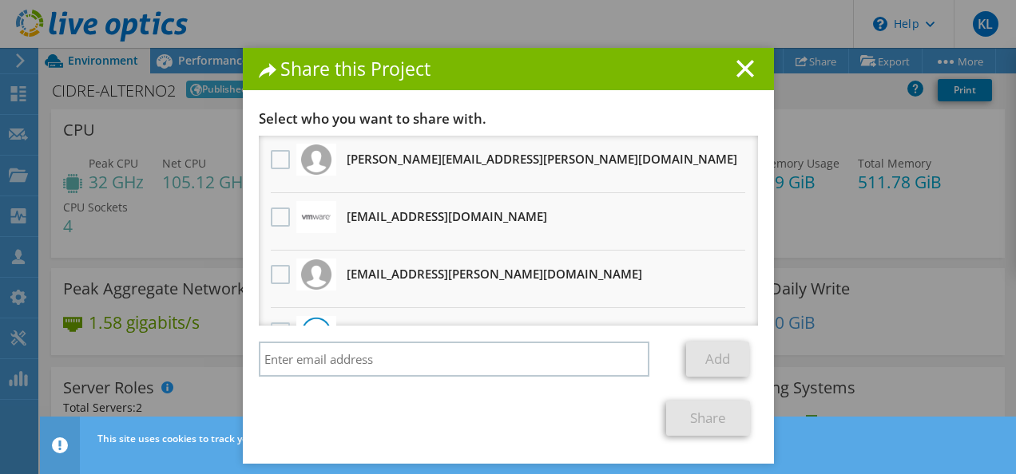
scroll to position [40, 0]
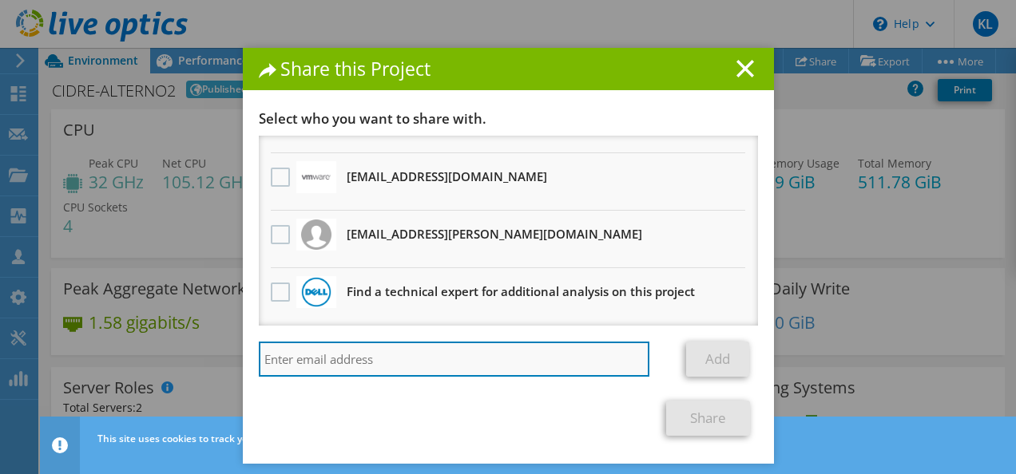
click at [329, 369] on input "search" at bounding box center [454, 359] width 391 height 35
click at [512, 367] on input "search" at bounding box center [454, 359] width 391 height 35
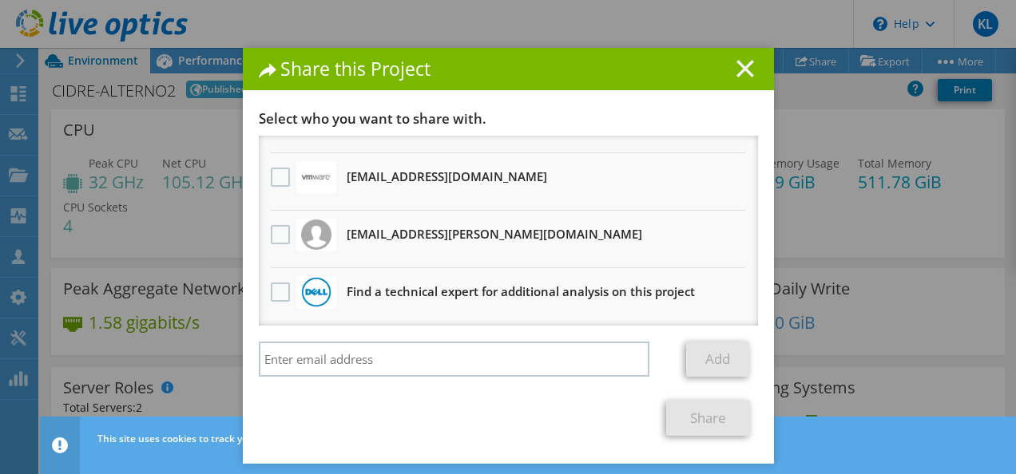
click at [737, 72] on line at bounding box center [745, 69] width 16 height 16
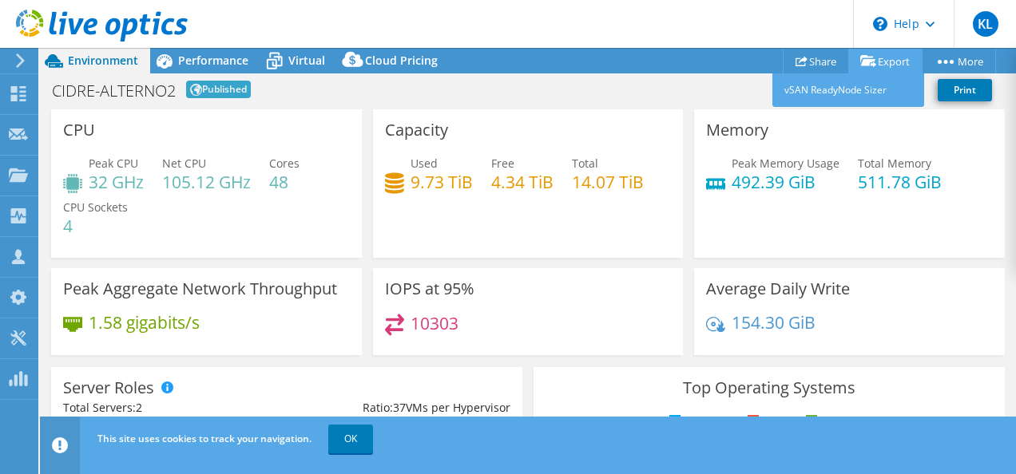
click at [883, 65] on link "Export" at bounding box center [885, 61] width 74 height 25
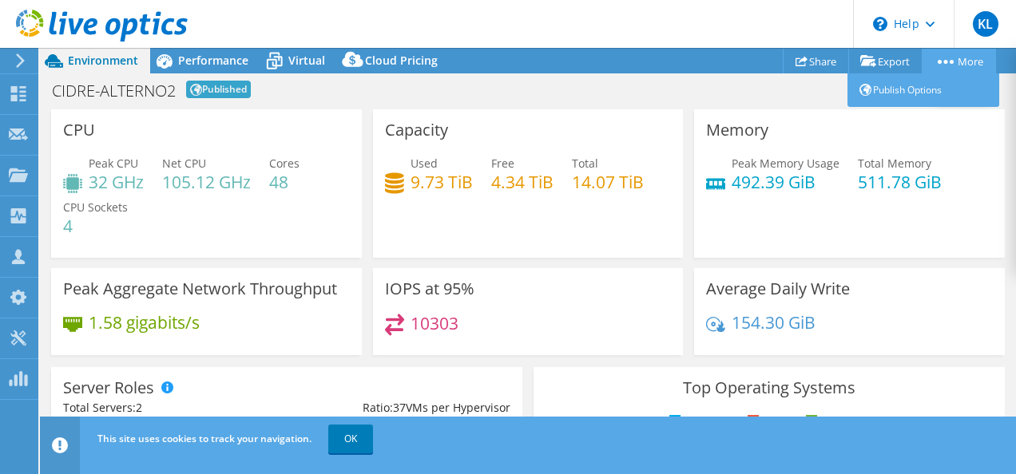
click at [960, 64] on link "More" at bounding box center [958, 61] width 74 height 25
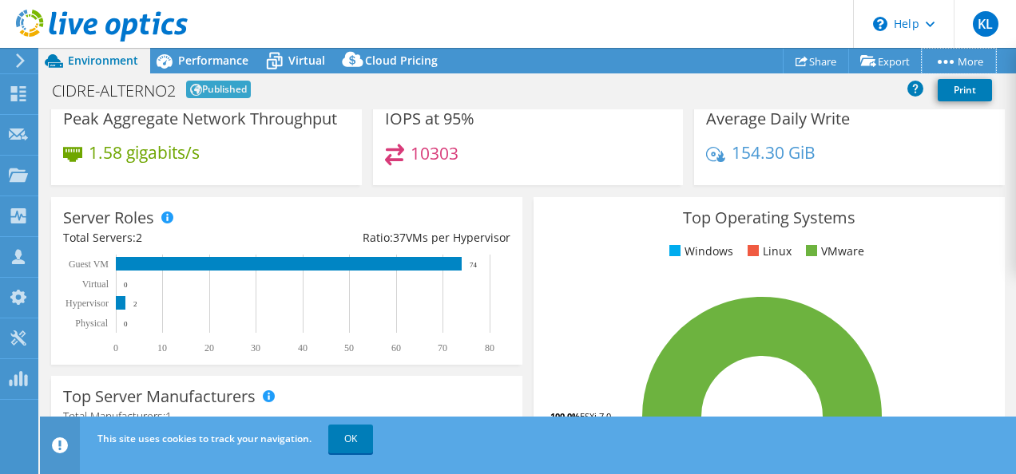
scroll to position [0, 0]
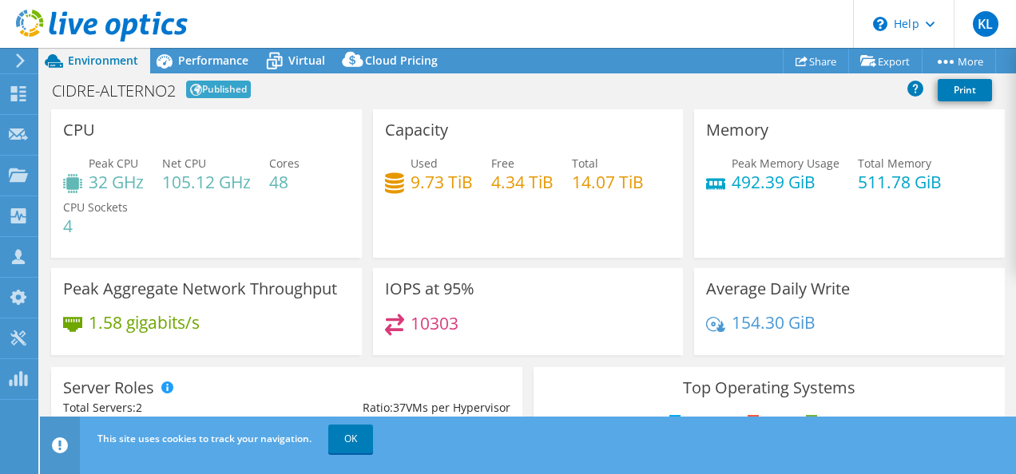
click at [244, 89] on span "Published" at bounding box center [218, 90] width 65 height 18
drag, startPoint x: 244, startPoint y: 89, endPoint x: 209, endPoint y: 85, distance: 34.6
click at [209, 85] on span "Published" at bounding box center [218, 90] width 65 height 18
click at [19, 176] on use at bounding box center [18, 175] width 19 height 14
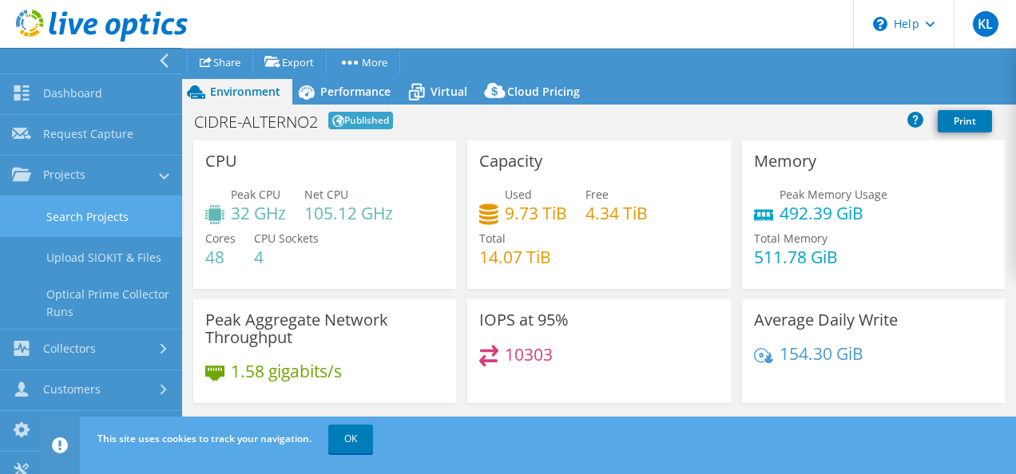
click at [110, 200] on link "Search Projects" at bounding box center [91, 216] width 182 height 41
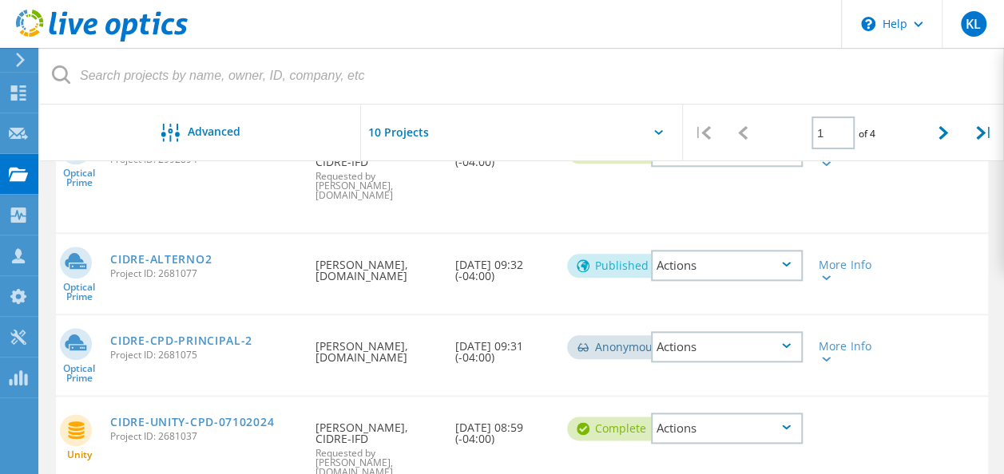
scroll to position [714, 0]
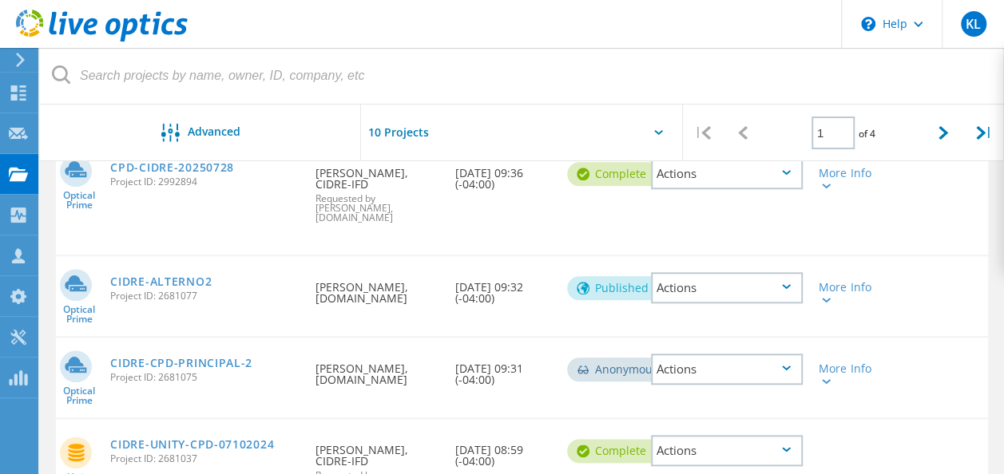
click at [762, 272] on div "Actions" at bounding box center [727, 287] width 152 height 31
click at [705, 251] on div "View Project" at bounding box center [726, 263] width 149 height 25
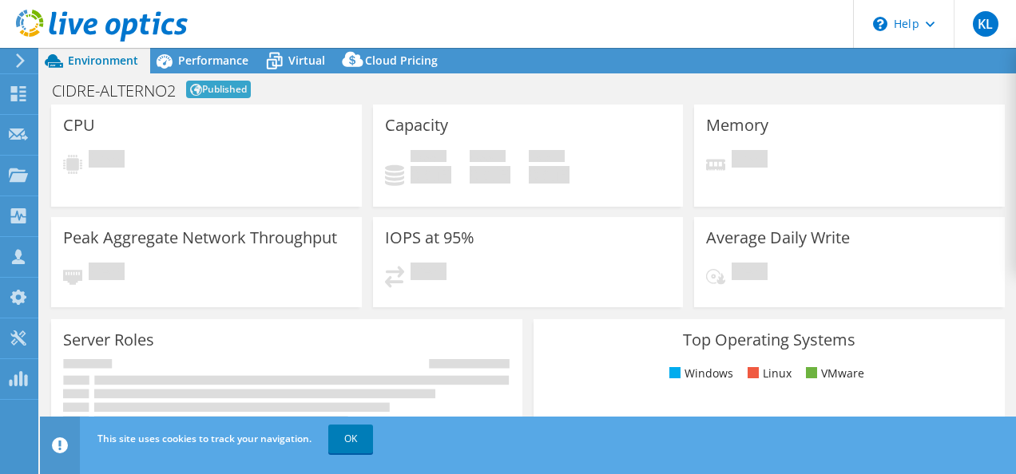
select select "USD"
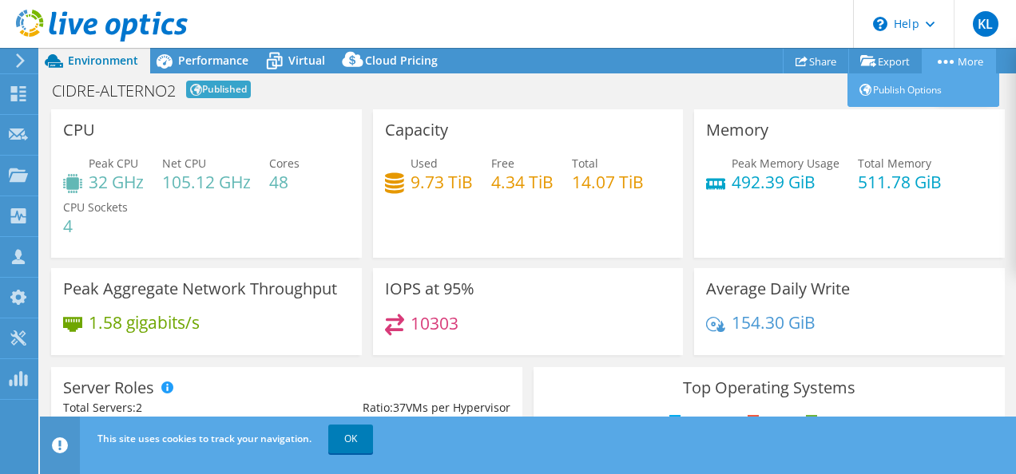
click at [952, 62] on link "More" at bounding box center [958, 61] width 74 height 25
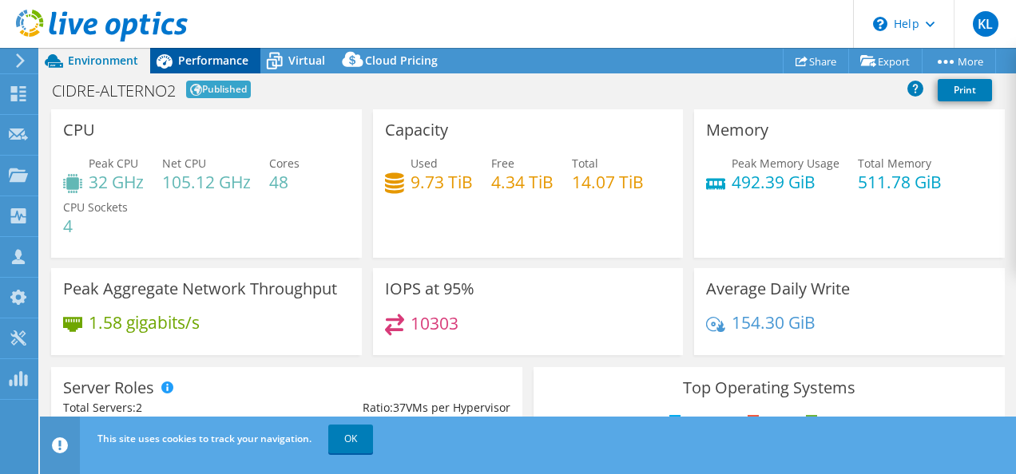
click at [216, 54] on span "Performance" at bounding box center [213, 60] width 70 height 15
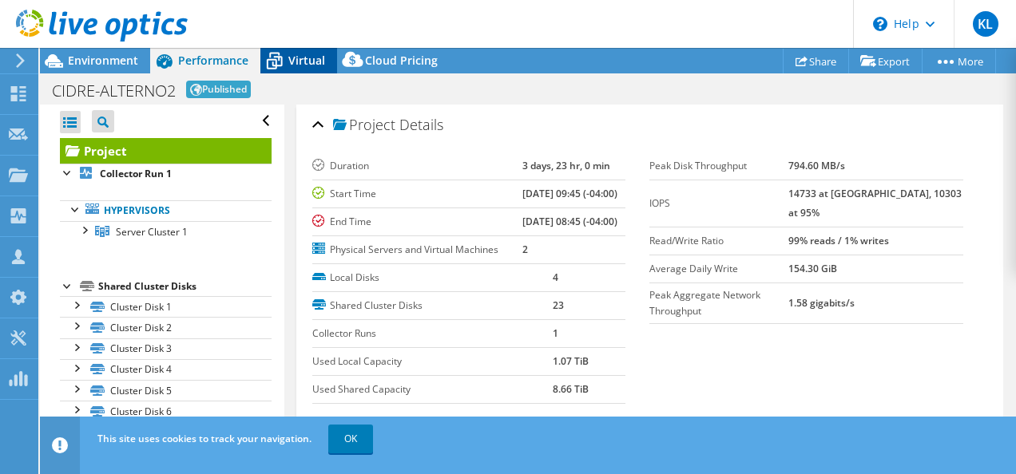
click at [299, 51] on div "Virtual" at bounding box center [298, 61] width 77 height 26
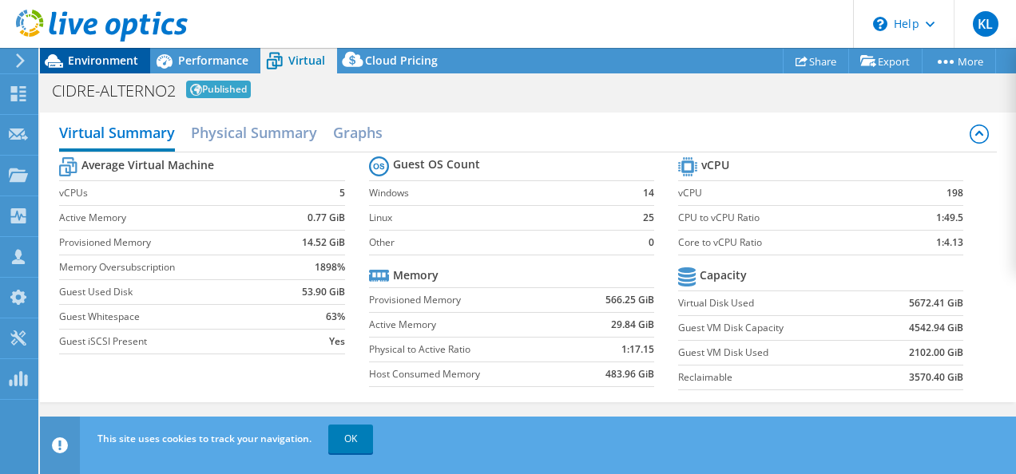
click at [98, 59] on span "Environment" at bounding box center [103, 60] width 70 height 15
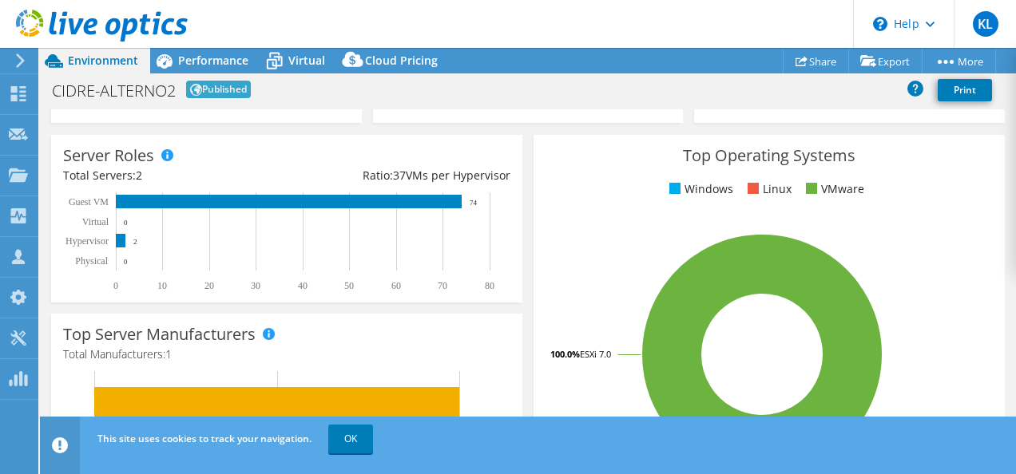
scroll to position [198, 0]
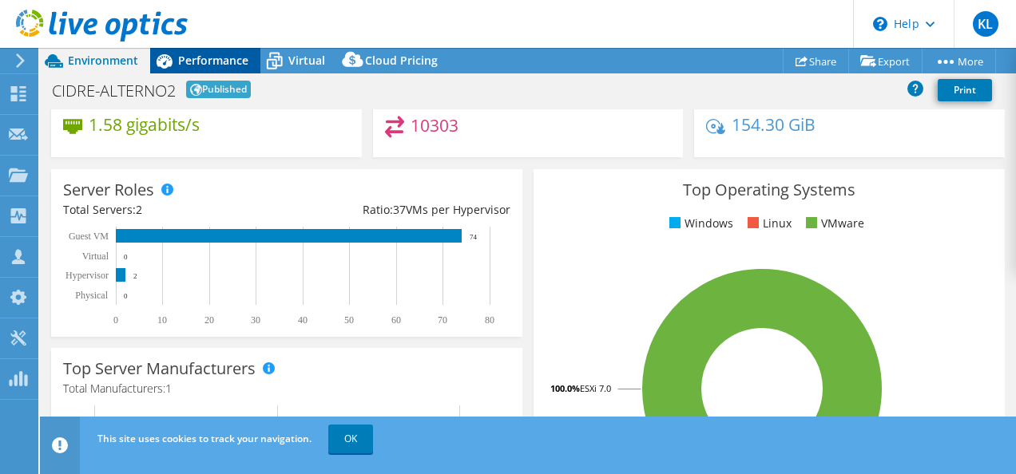
click at [236, 56] on span "Performance" at bounding box center [213, 60] width 70 height 15
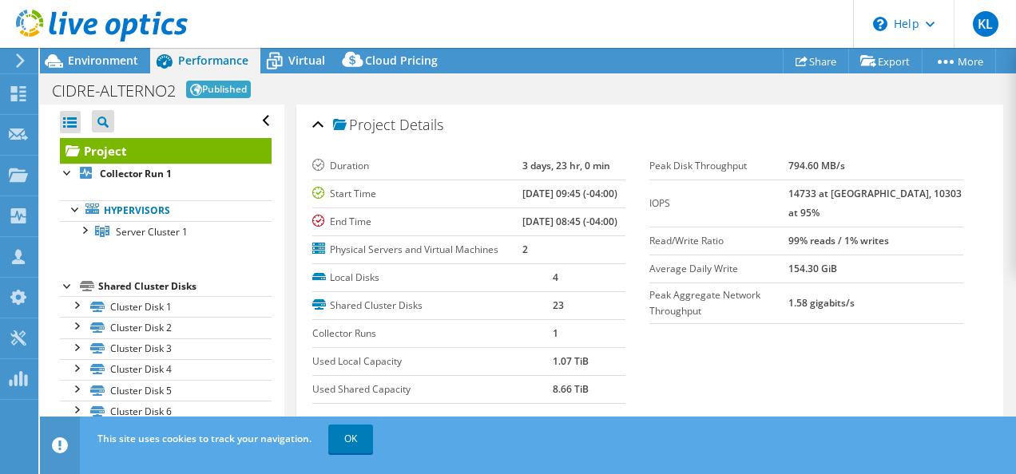
scroll to position [0, 0]
click at [287, 57] on icon at bounding box center [274, 61] width 28 height 28
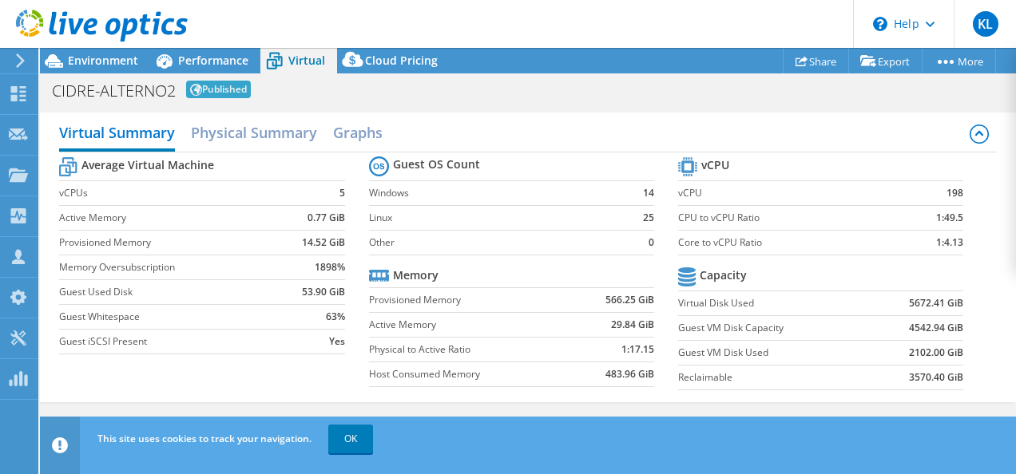
click at [105, 380] on div "Average Virtual Machine vCPUs 5 Active Memory 0.77 GiB Provisioned Memory 14.52…" at bounding box center [527, 275] width 937 height 246
click at [220, 57] on span "Performance" at bounding box center [213, 60] width 70 height 15
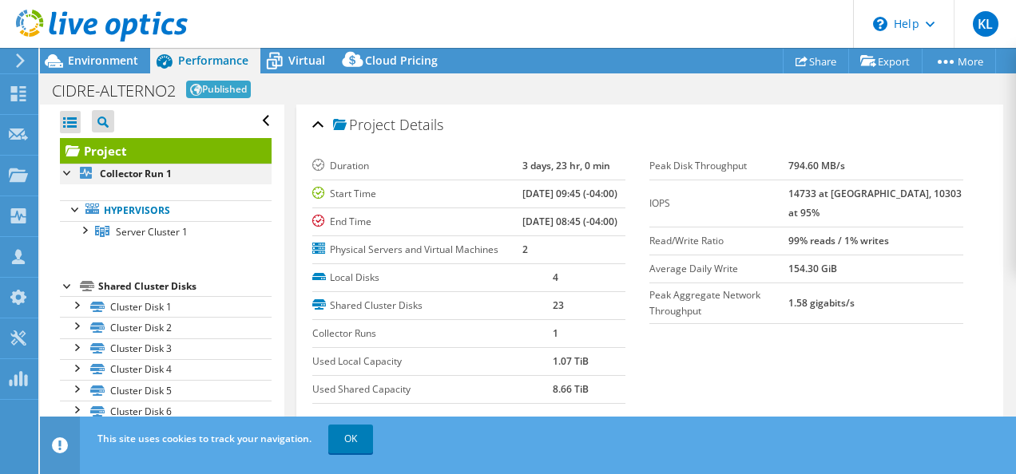
click at [70, 168] on div at bounding box center [68, 172] width 16 height 16
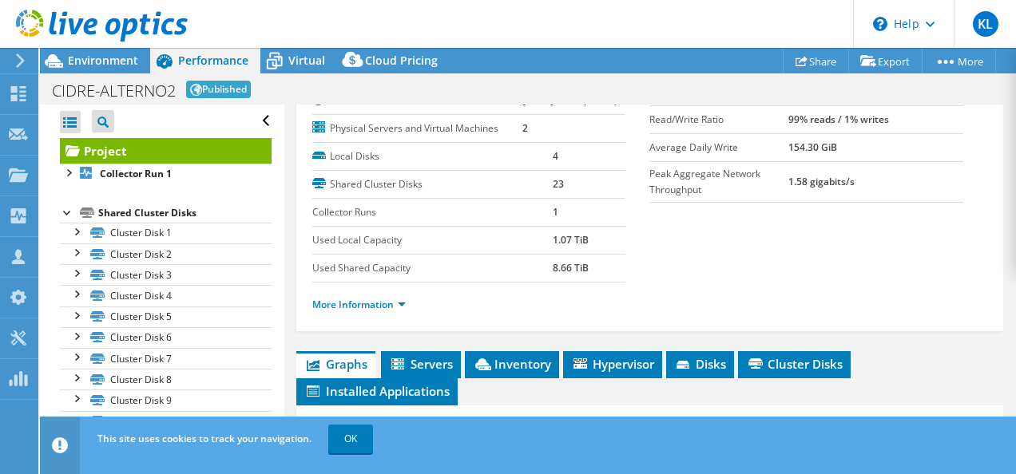
scroll to position [89, 0]
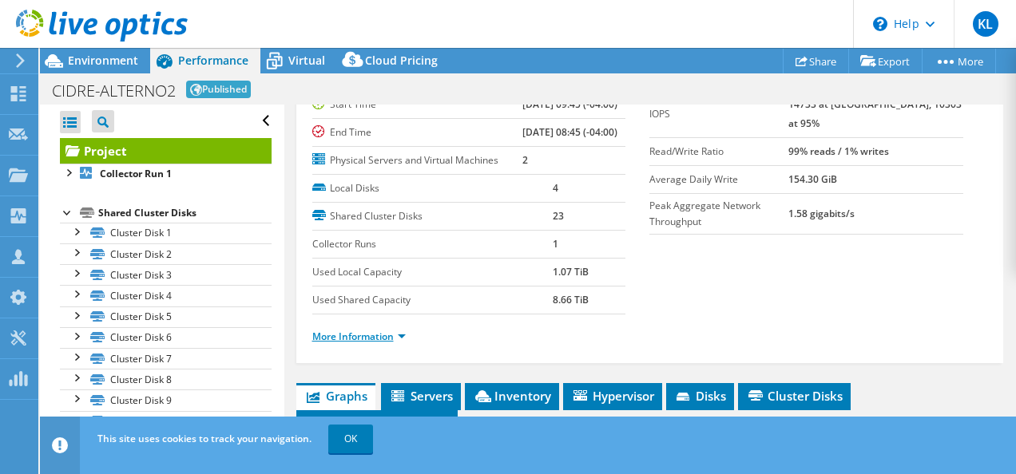
click at [377, 343] on link "More Information" at bounding box center [358, 337] width 93 height 14
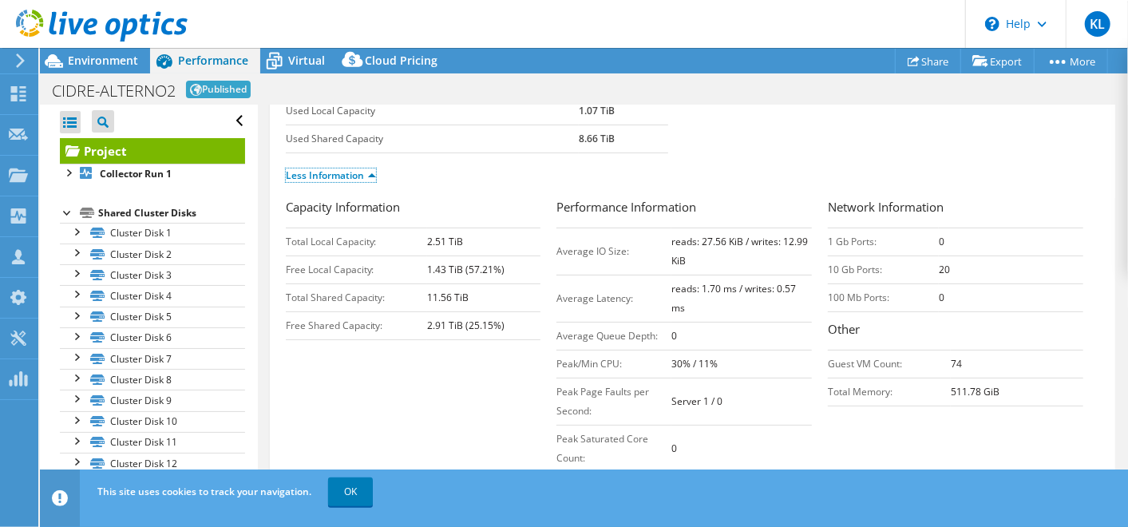
scroll to position [247, 0]
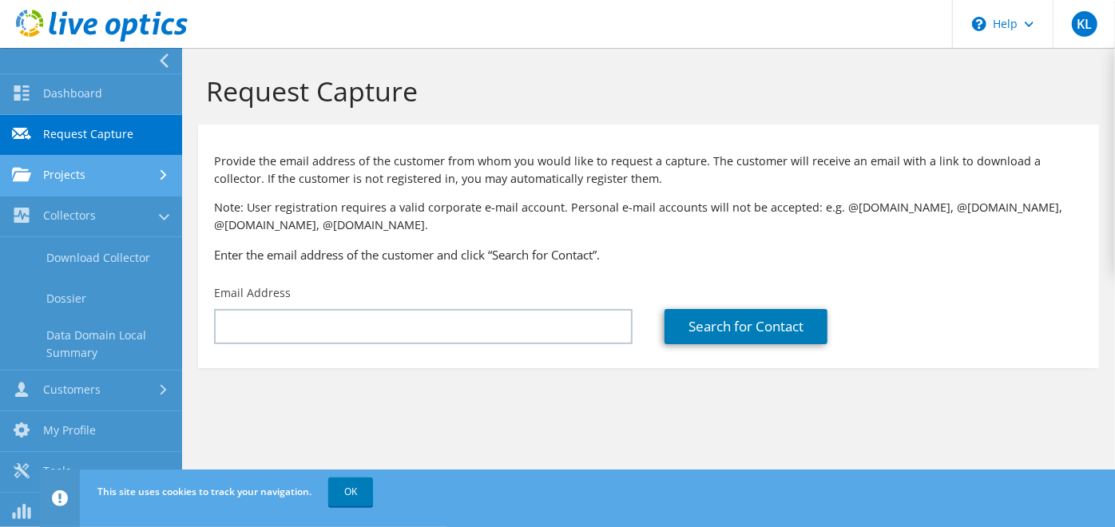
click at [57, 168] on link "Projects" at bounding box center [91, 176] width 182 height 41
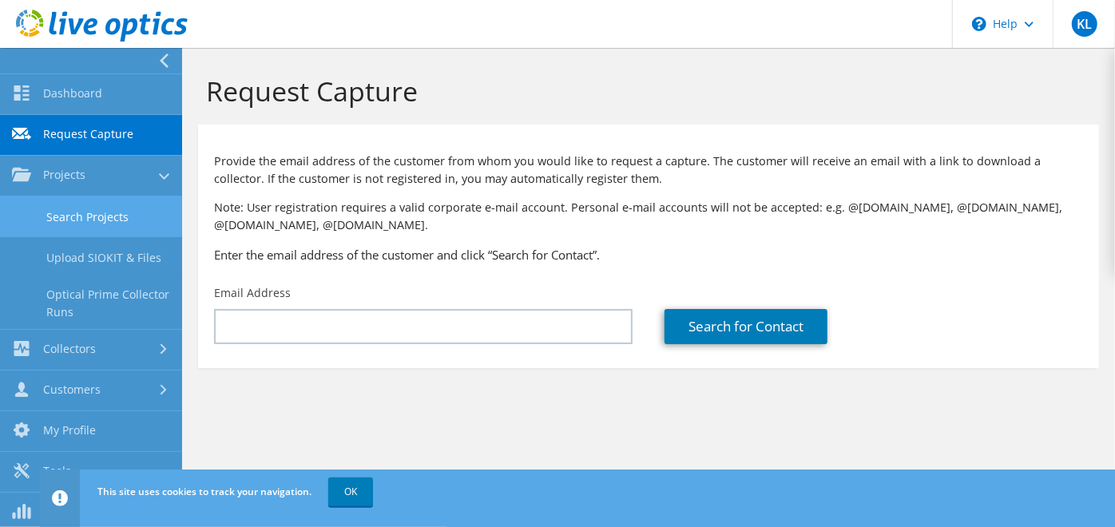
click at [94, 211] on link "Search Projects" at bounding box center [91, 216] width 182 height 41
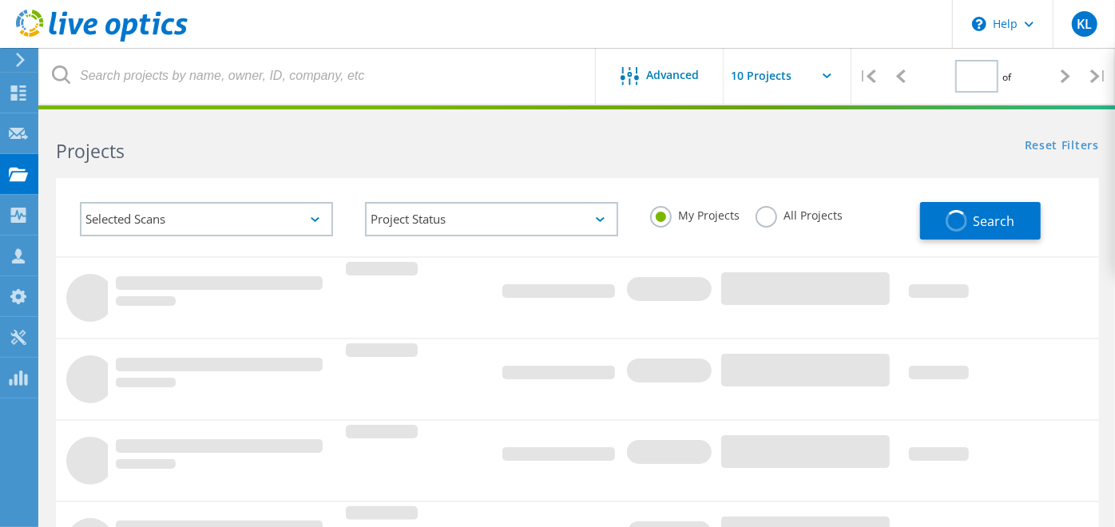
type input "1"
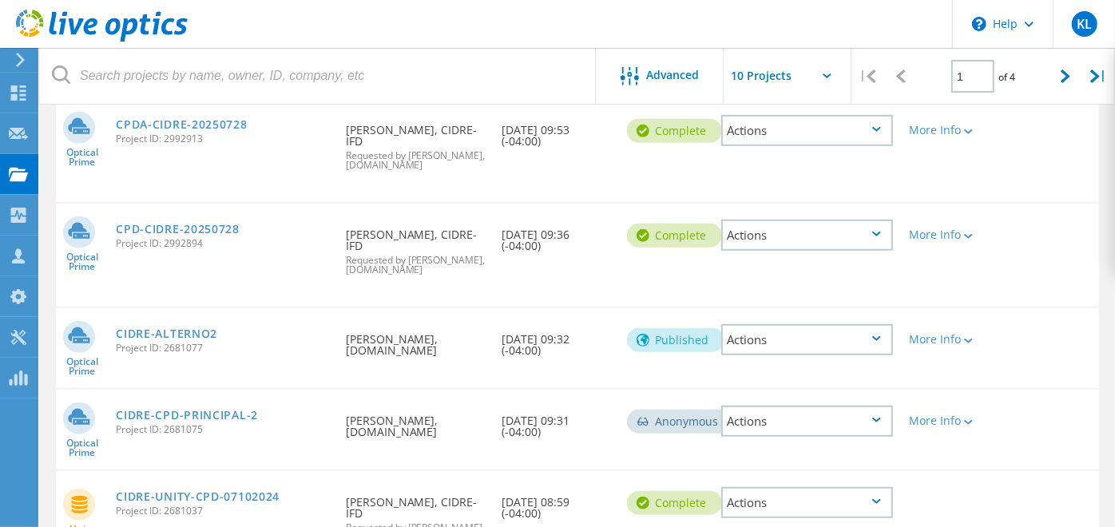
scroll to position [573, 0]
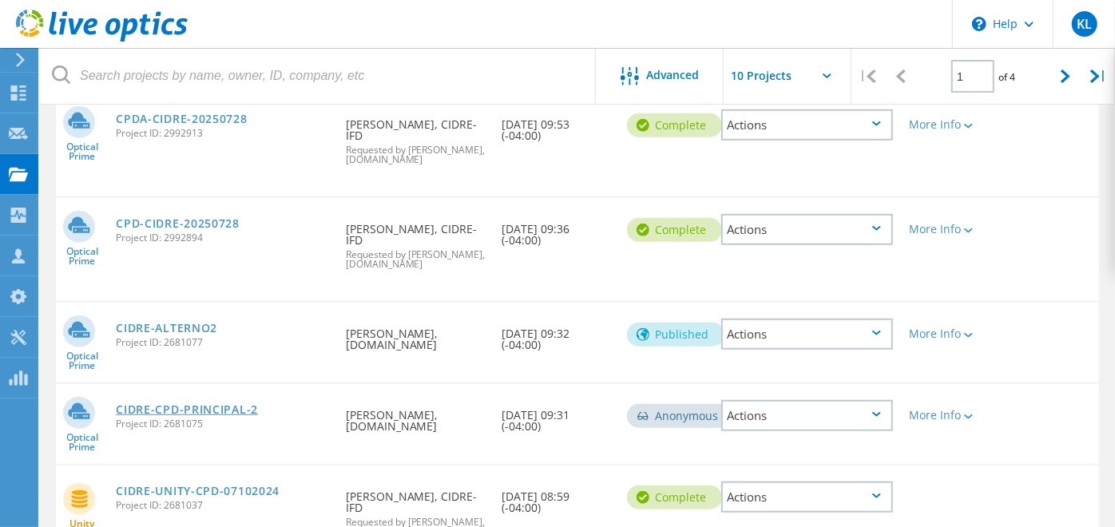
click at [216, 404] on link "CIDRE-CPD-PRINCIPAL-2" at bounding box center [187, 409] width 142 height 11
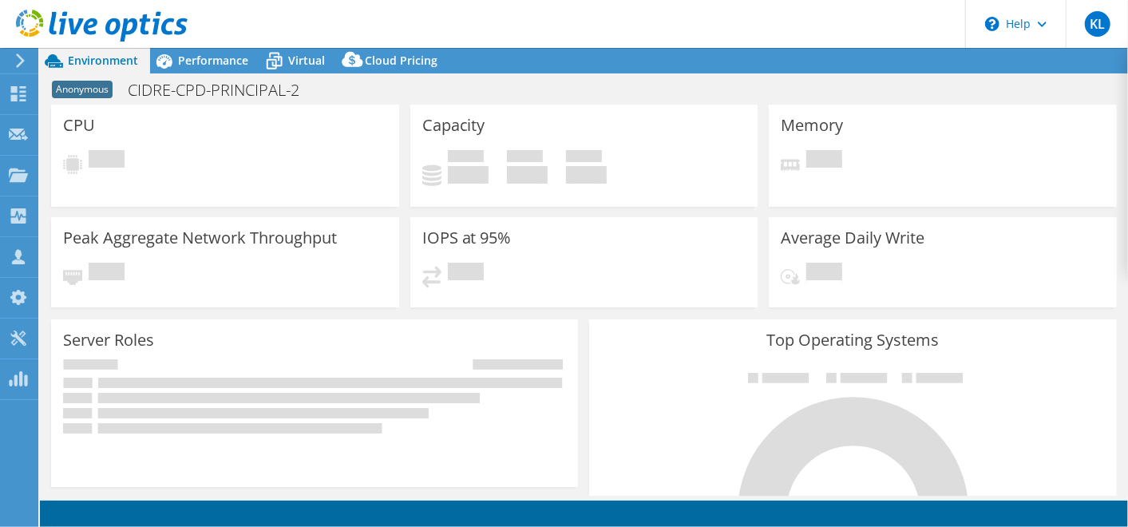
select select "USD"
